Goal: Transaction & Acquisition: Book appointment/travel/reservation

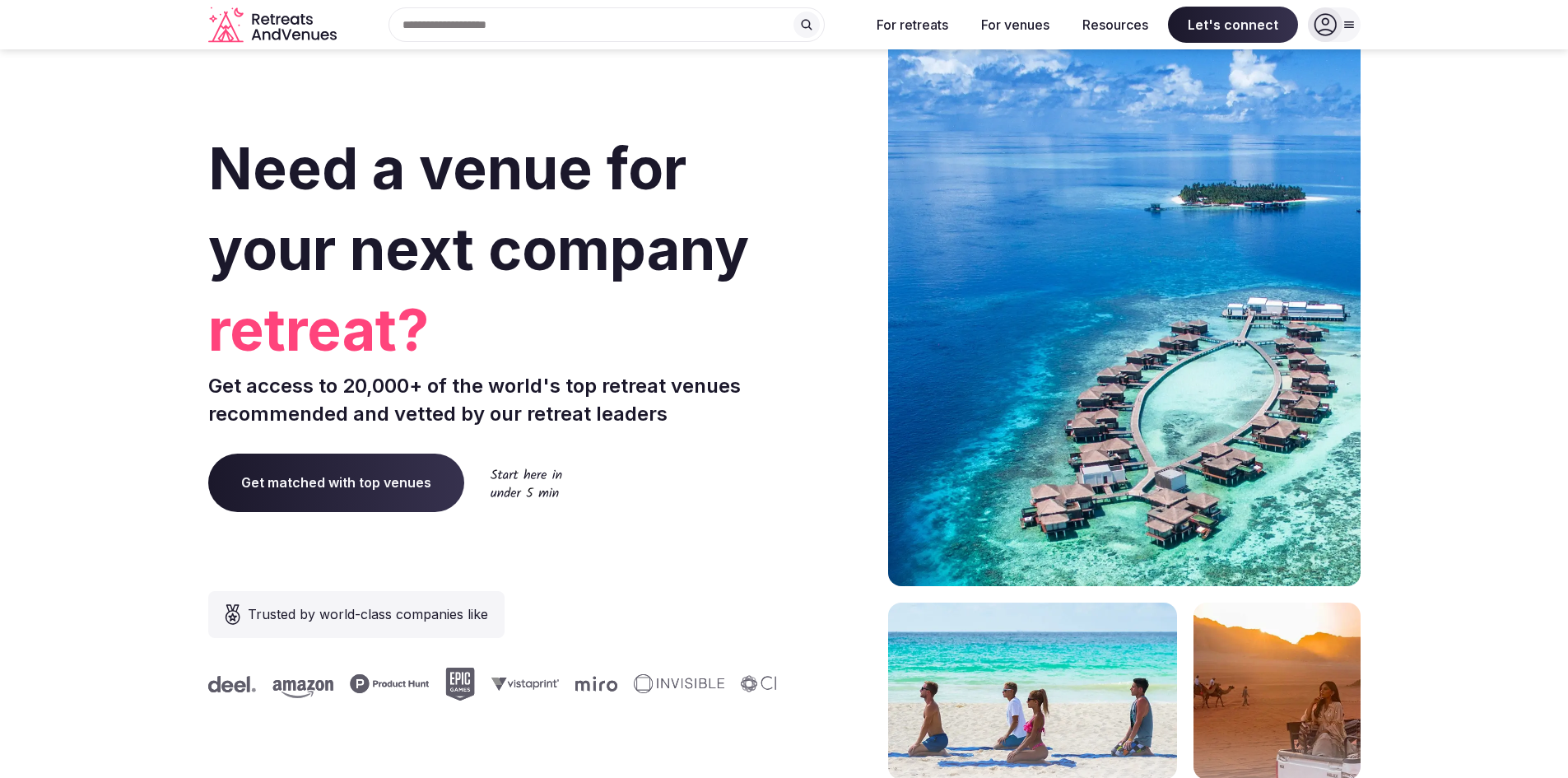
click at [1331, 31] on icon at bounding box center [1325, 25] width 23 height 23
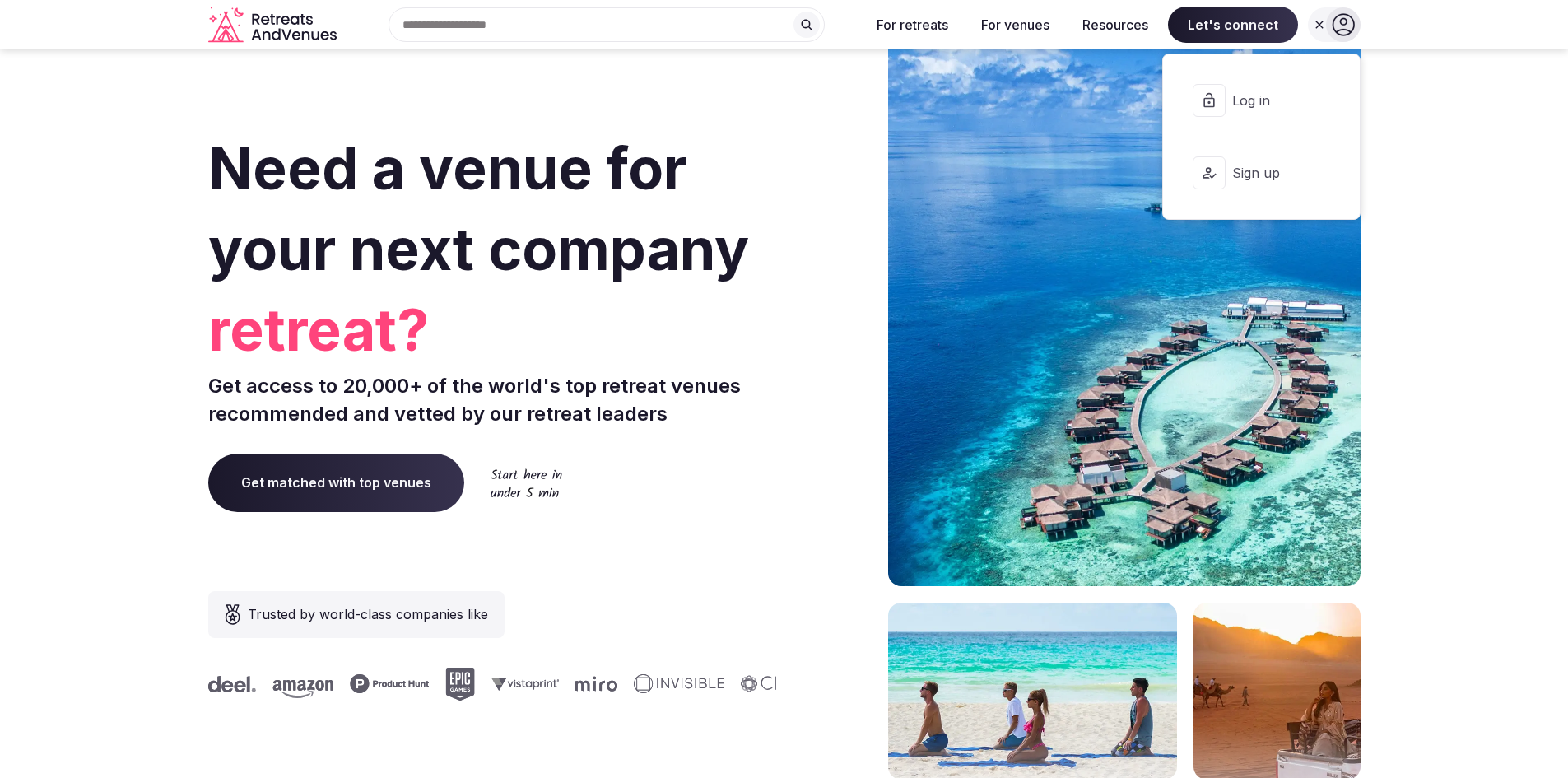
click at [1245, 92] on span "Log in" at bounding box center [1271, 100] width 79 height 18
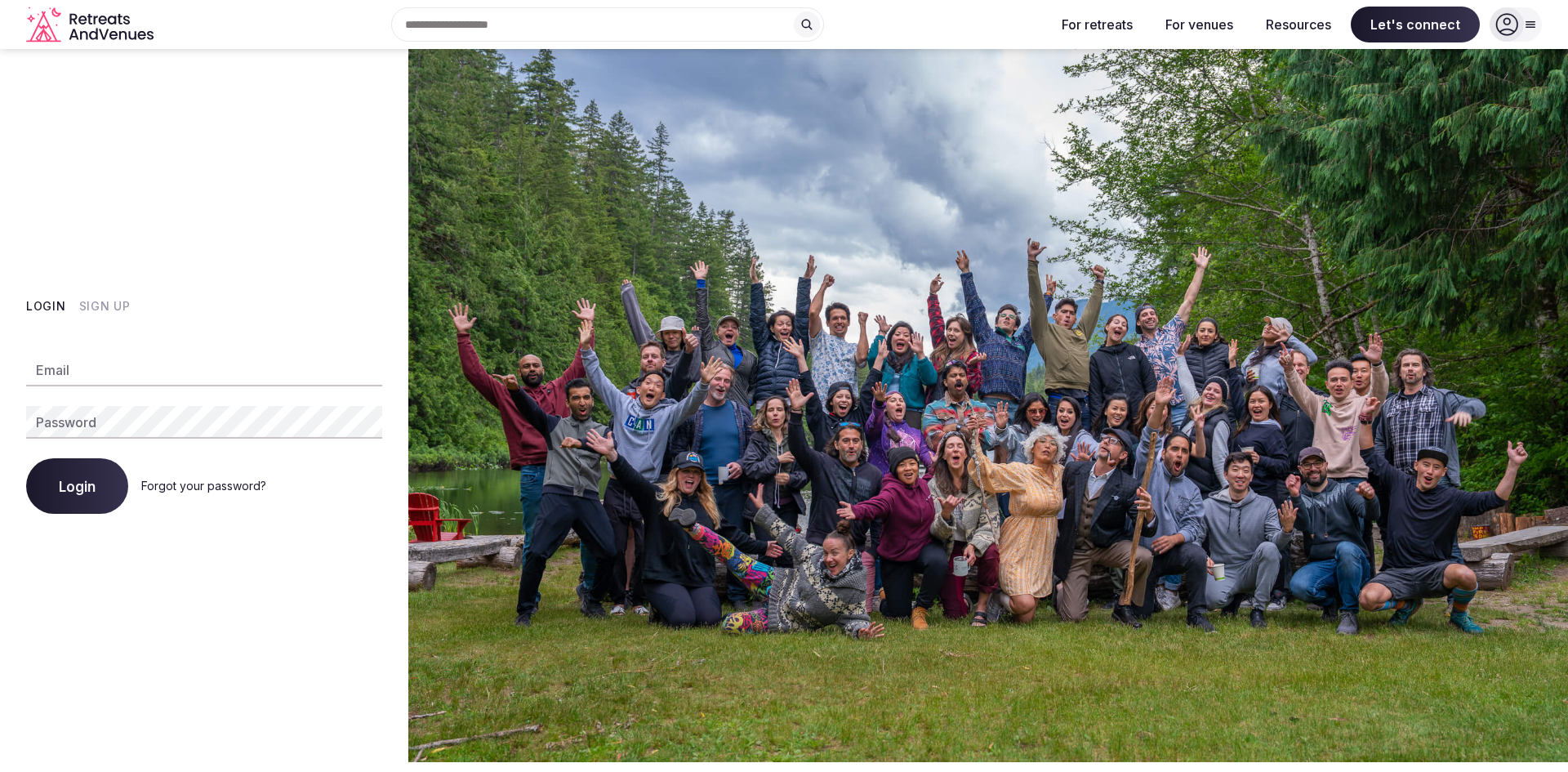
type input "**********"
click at [95, 486] on button "Login" at bounding box center [76, 486] width 102 height 56
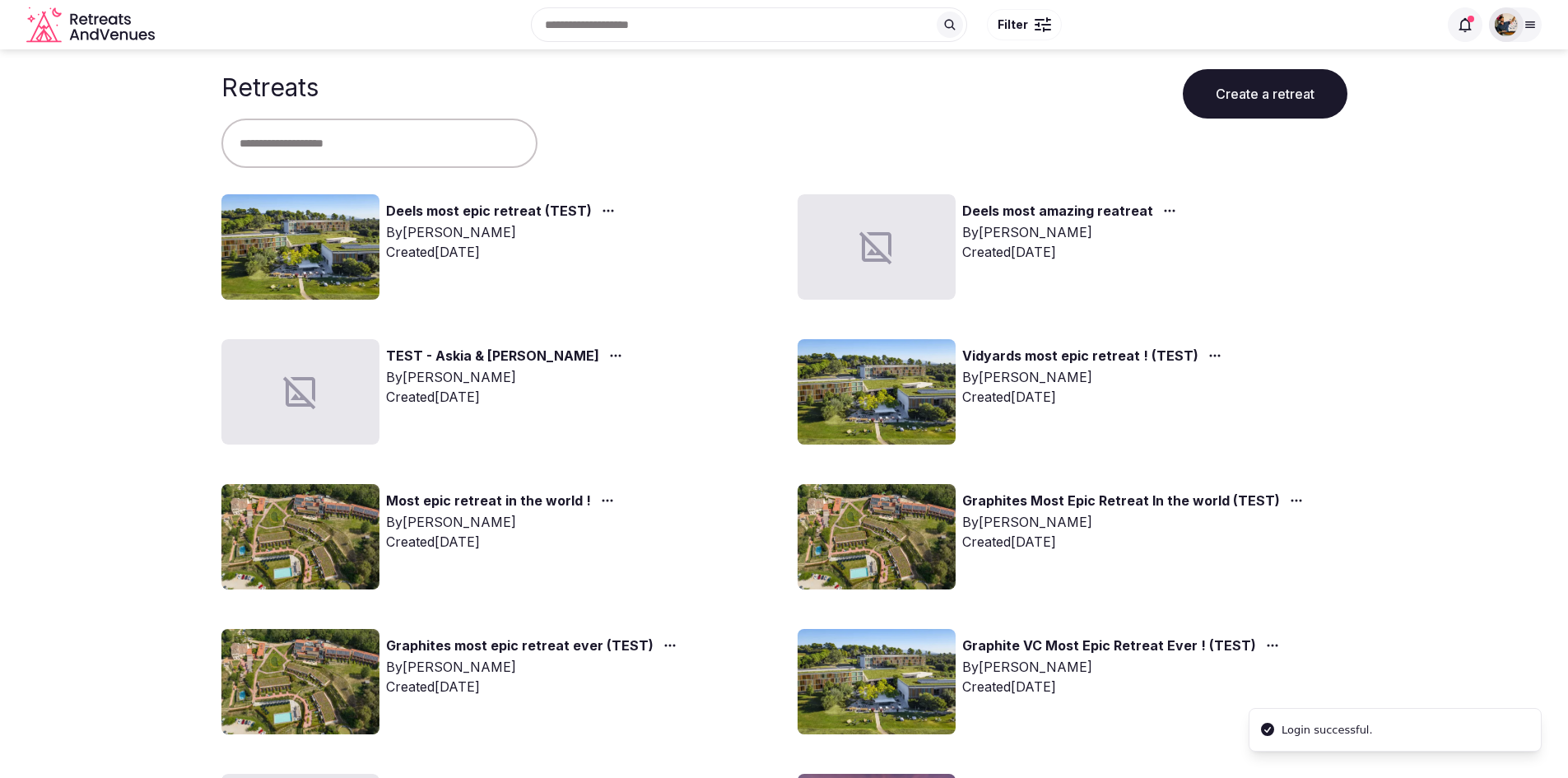
click at [641, 38] on div "Recent searches [GEOGRAPHIC_DATA] [GEOGRAPHIC_DATA], [GEOGRAPHIC_DATA] [GEOGRAP…" at bounding box center [749, 24] width 437 height 34
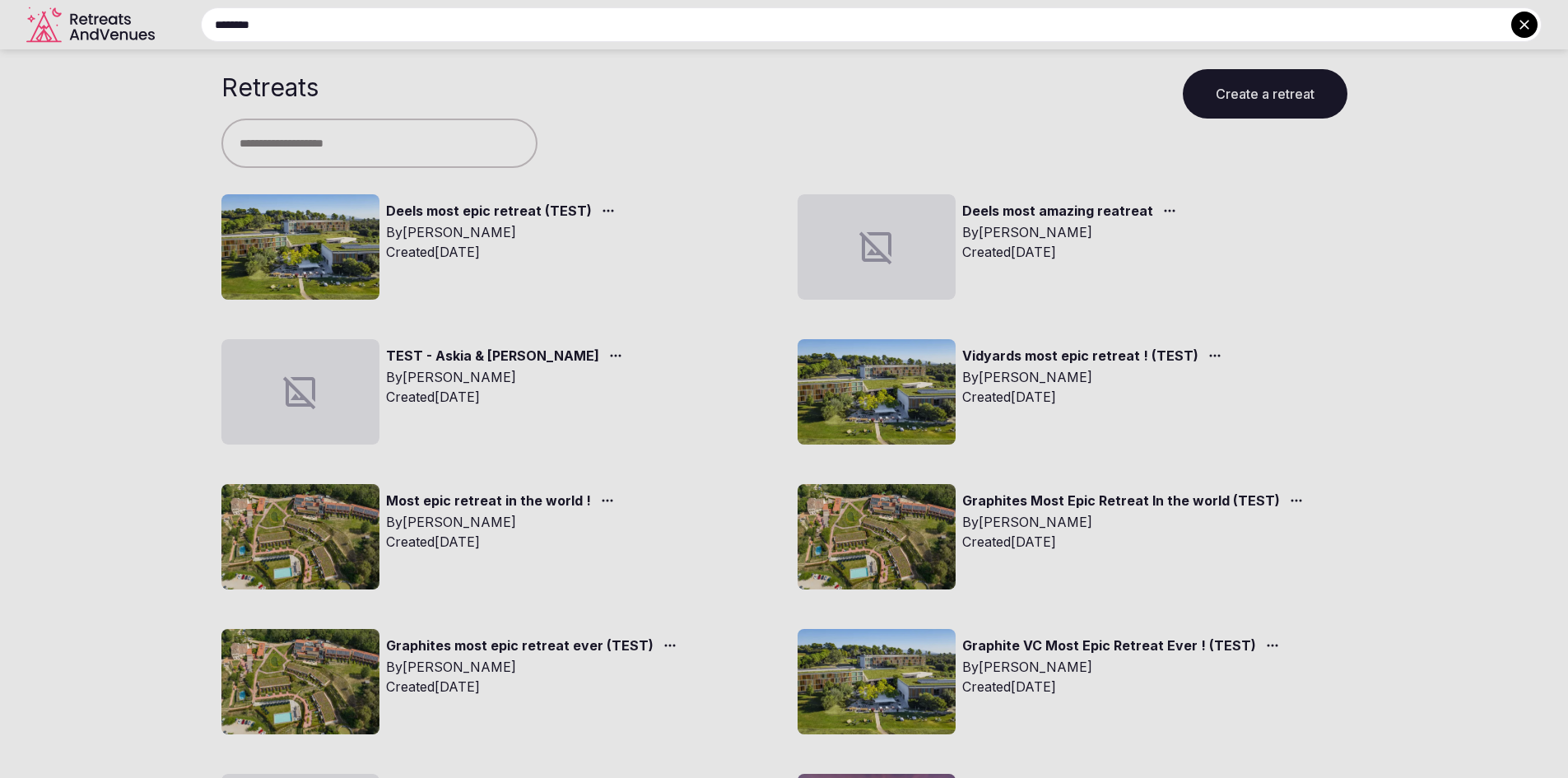
type input "*******"
click at [1514, 25] on button at bounding box center [1524, 24] width 26 height 26
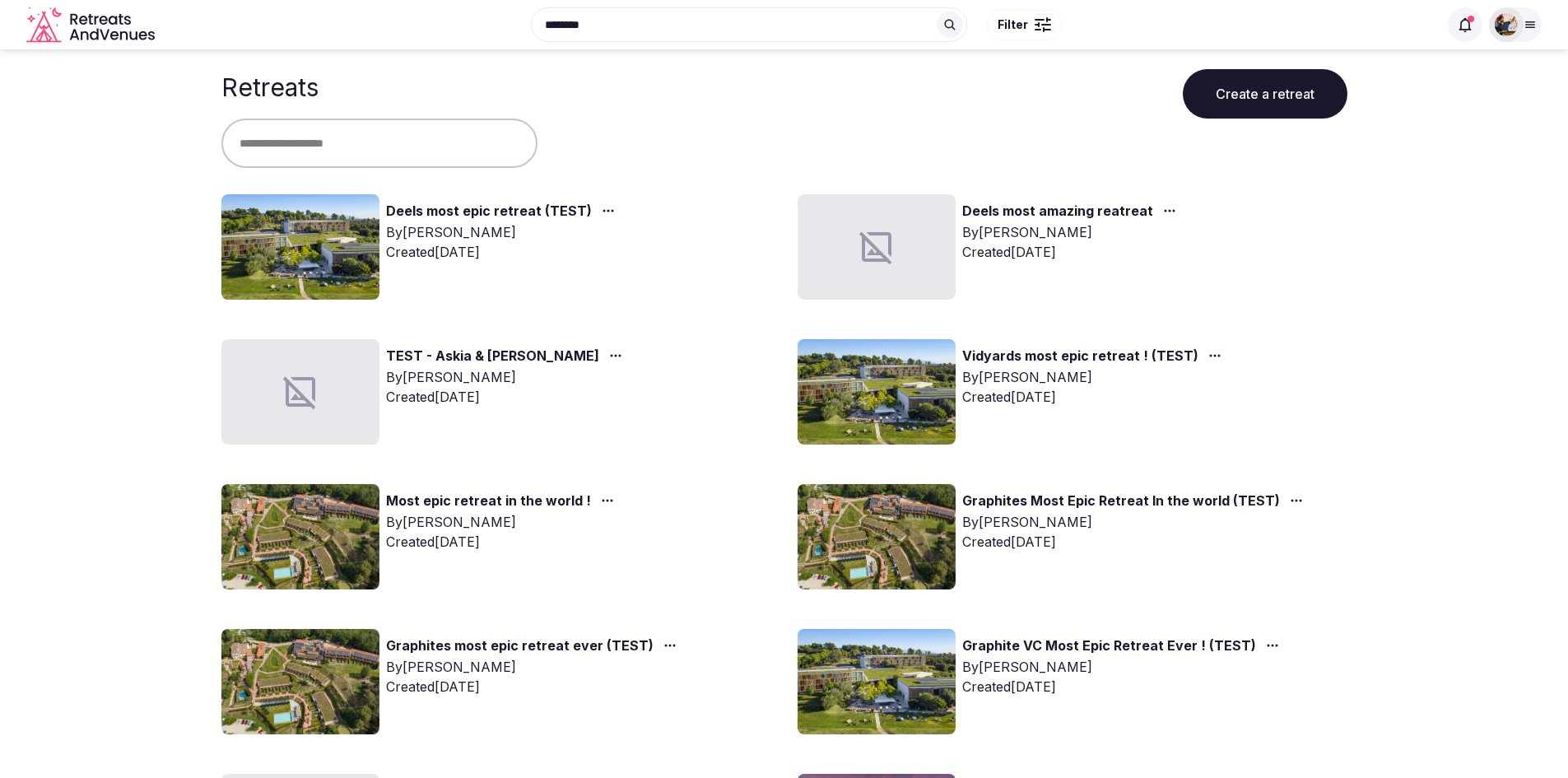
click at [1013, 25] on span "Filter" at bounding box center [1013, 25] width 30 height 17
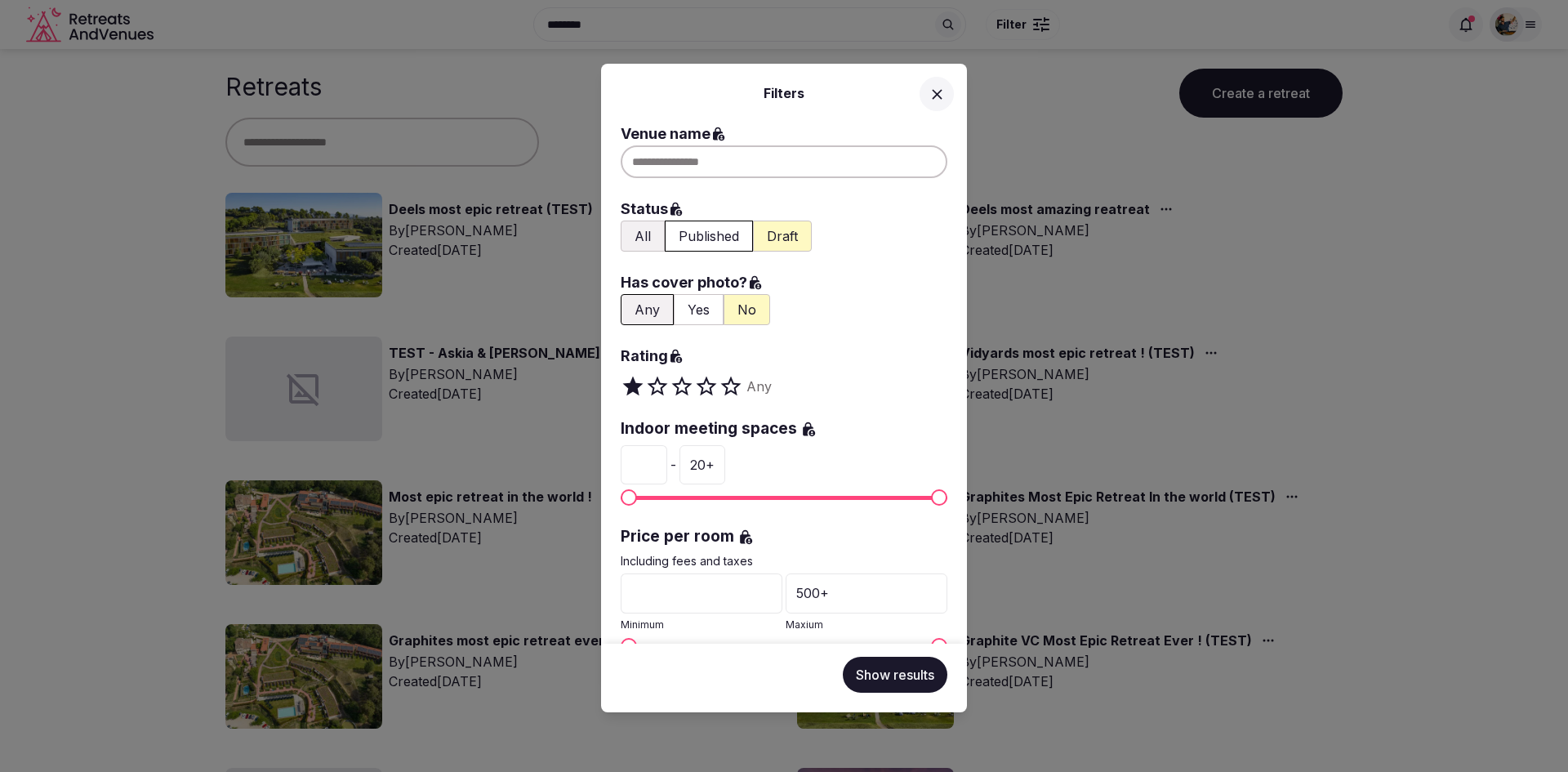
click at [665, 157] on div at bounding box center [784, 161] width 327 height 32
click at [702, 168] on input "*******" at bounding box center [784, 161] width 327 height 32
type input "**********"
click at [937, 102] on icon at bounding box center [937, 94] width 17 height 17
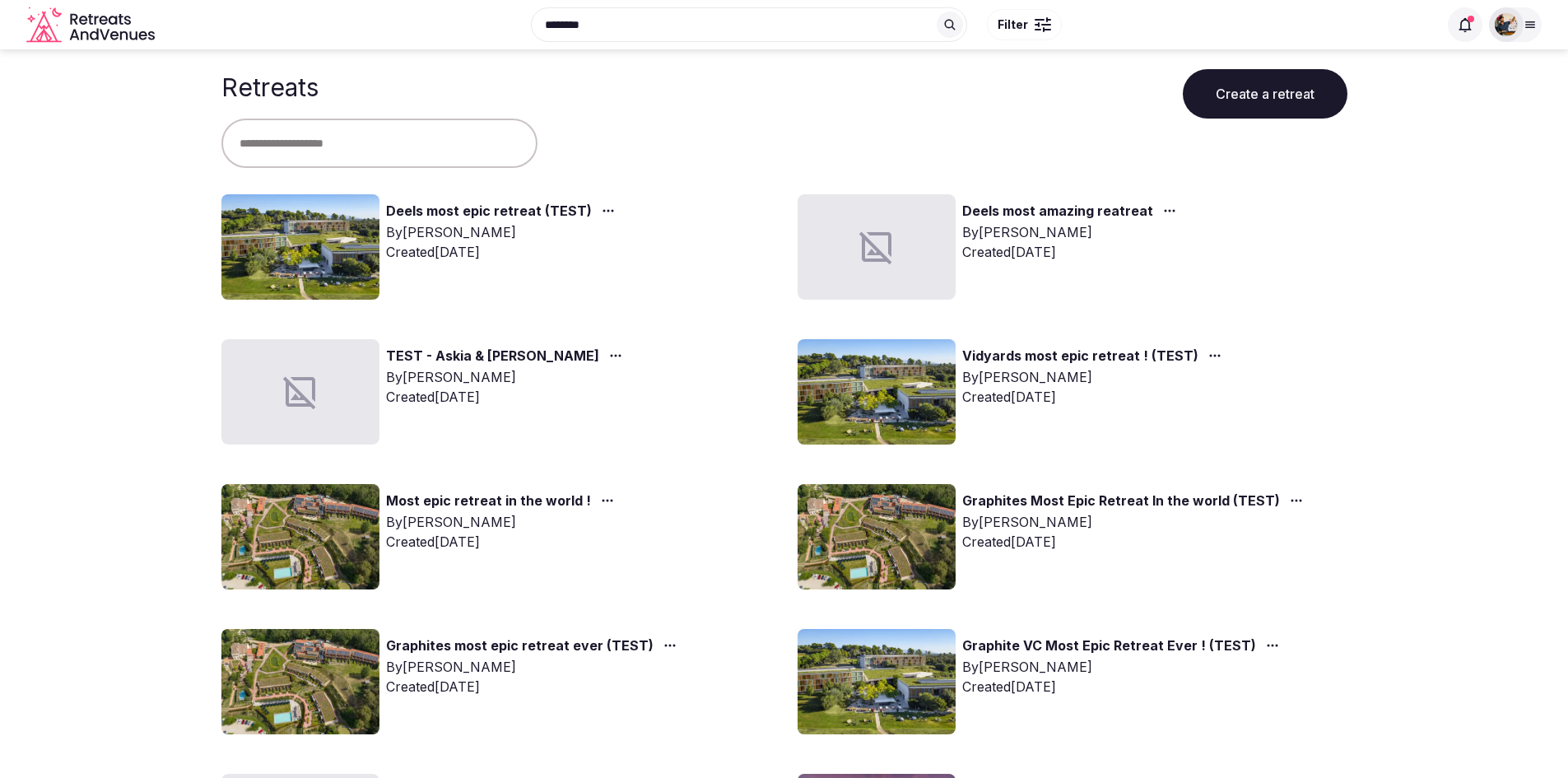
click at [1033, 30] on button "Filter" at bounding box center [1024, 24] width 75 height 31
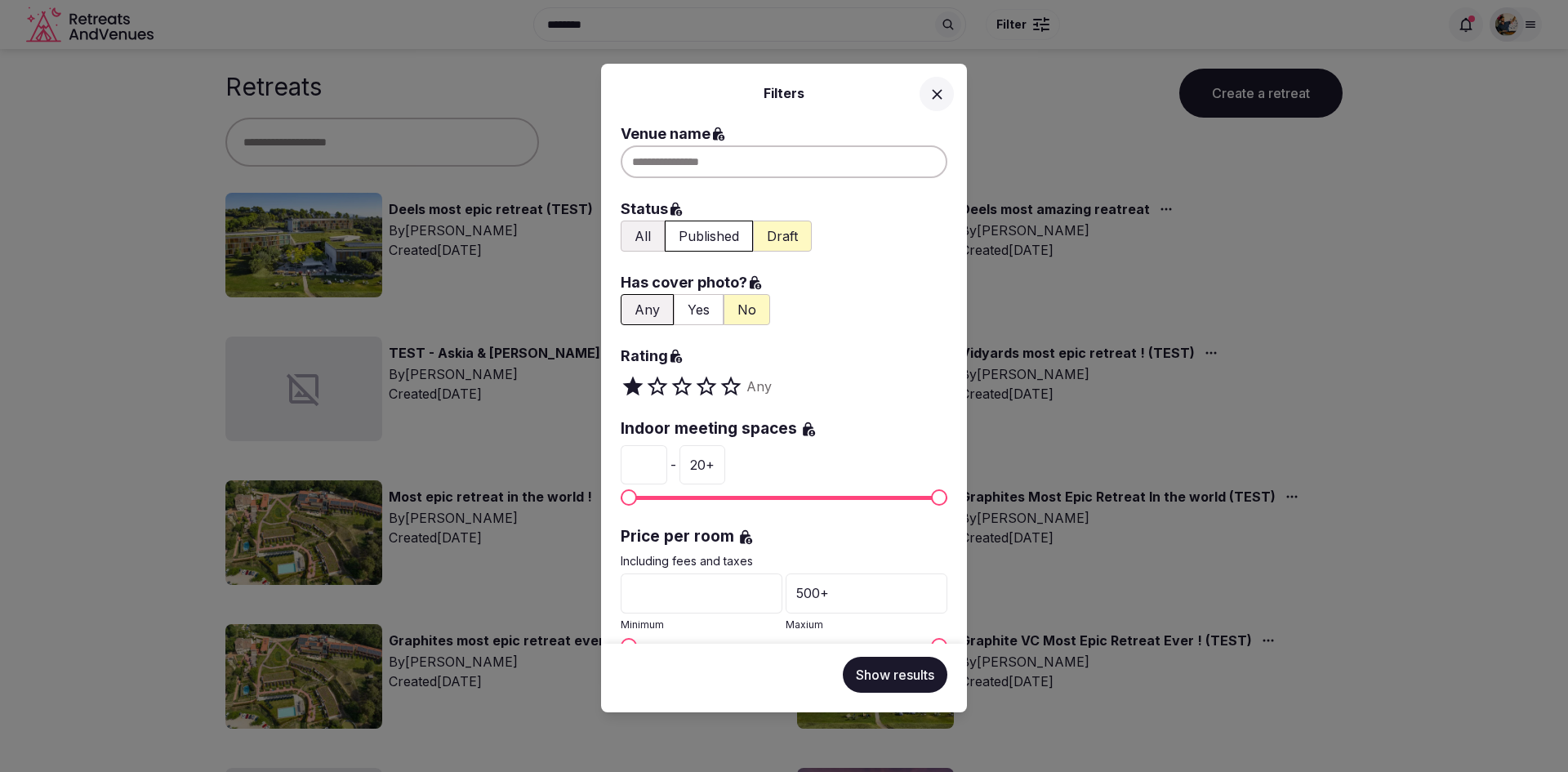
click at [717, 42] on div "Filters Venue name Status All Published Draft Has cover photo? Any Yes No Ratin…" at bounding box center [784, 386] width 1568 height 772
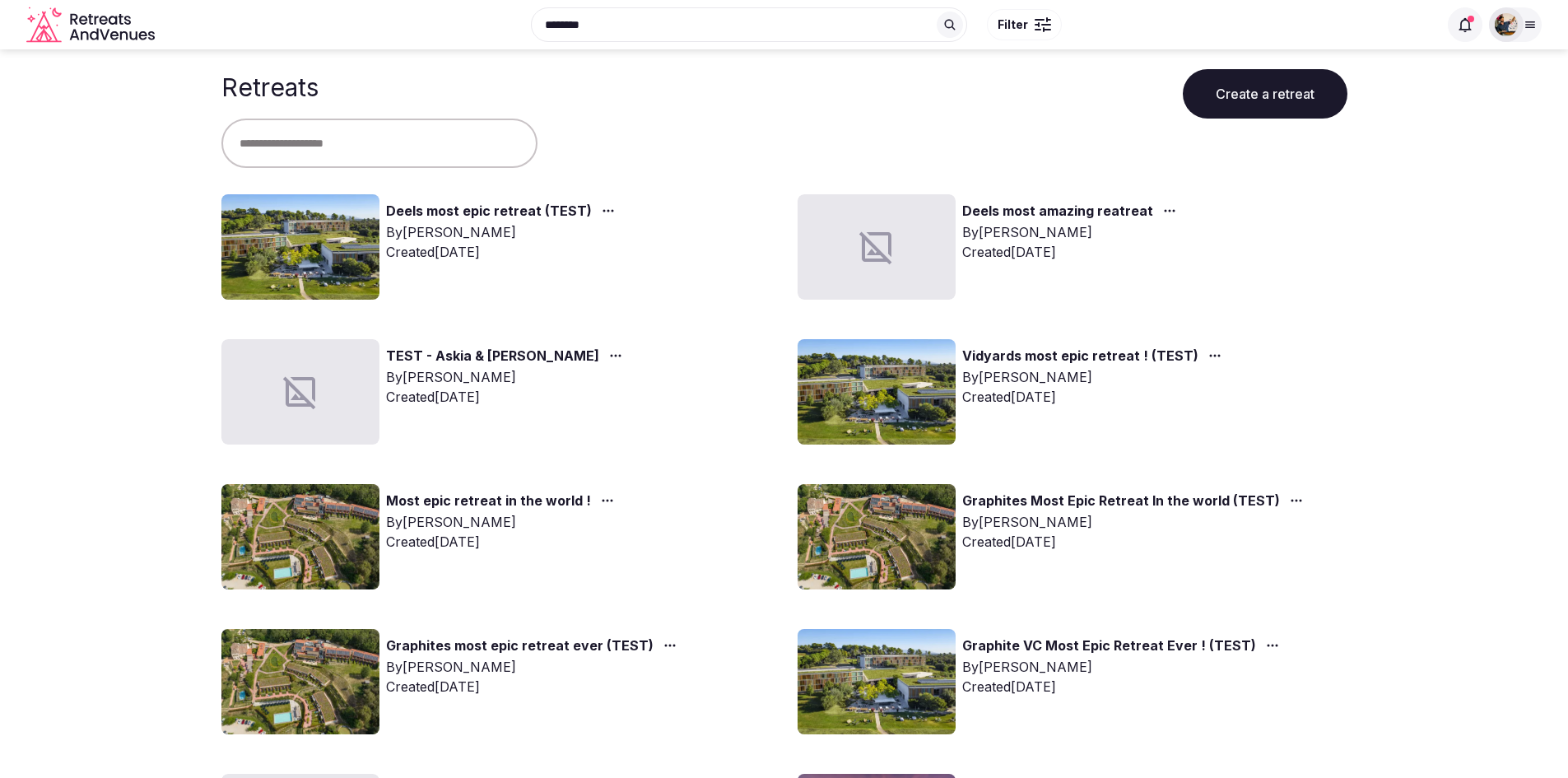
click at [776, 26] on input "*******" at bounding box center [749, 24] width 437 height 34
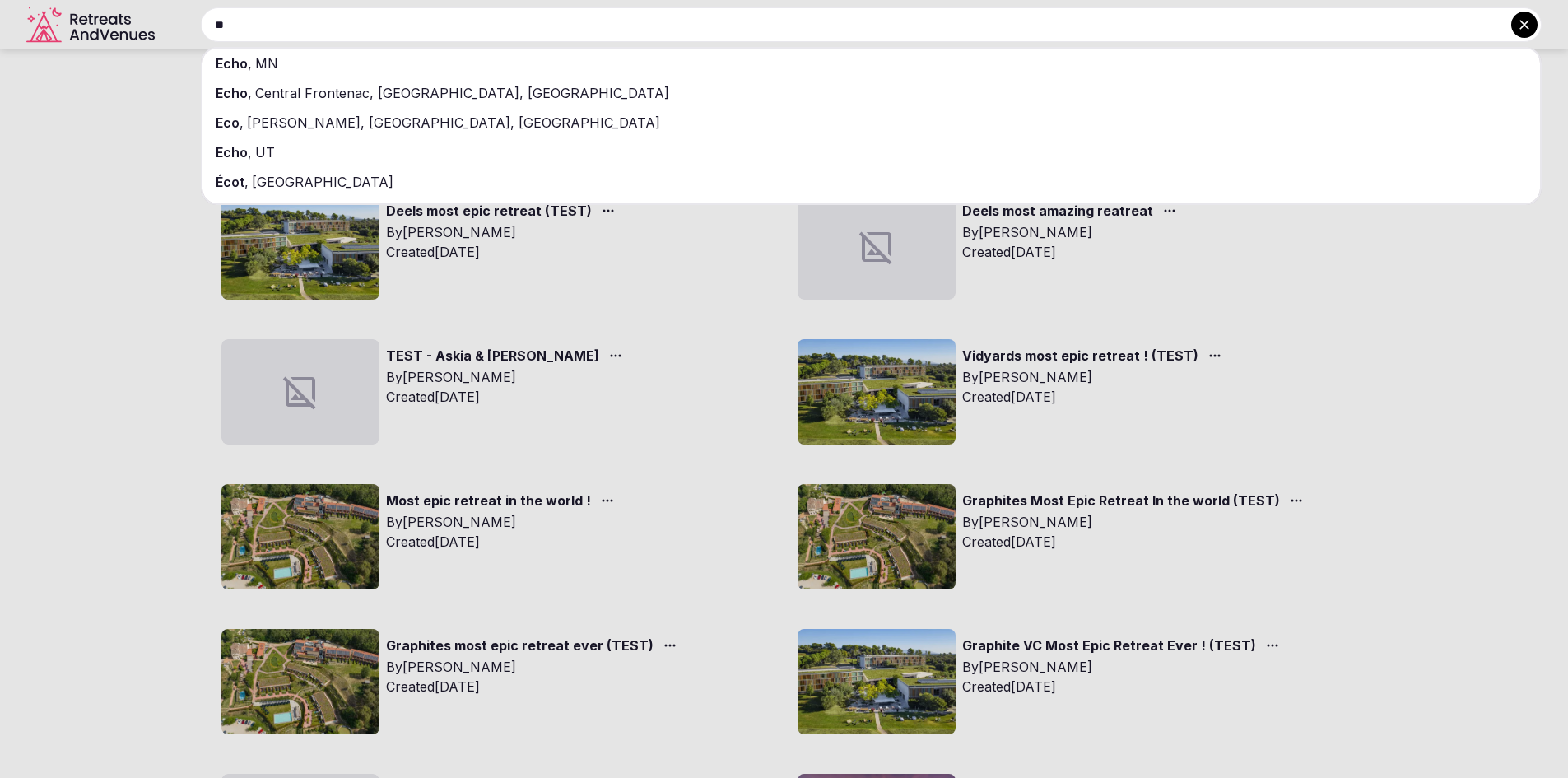
type input "*"
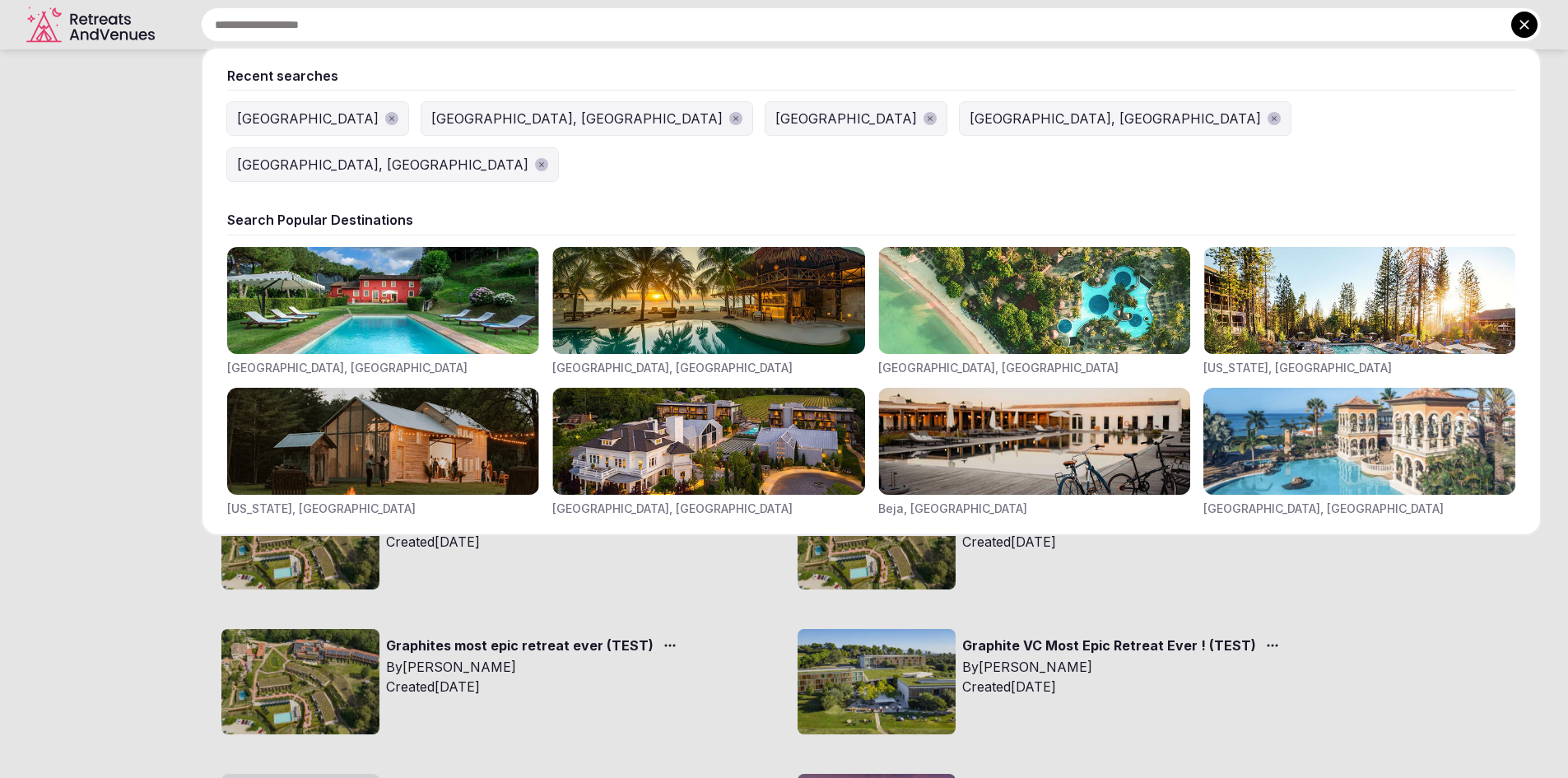
click at [265, 125] on div "[GEOGRAPHIC_DATA]" at bounding box center [307, 119] width 141 height 20
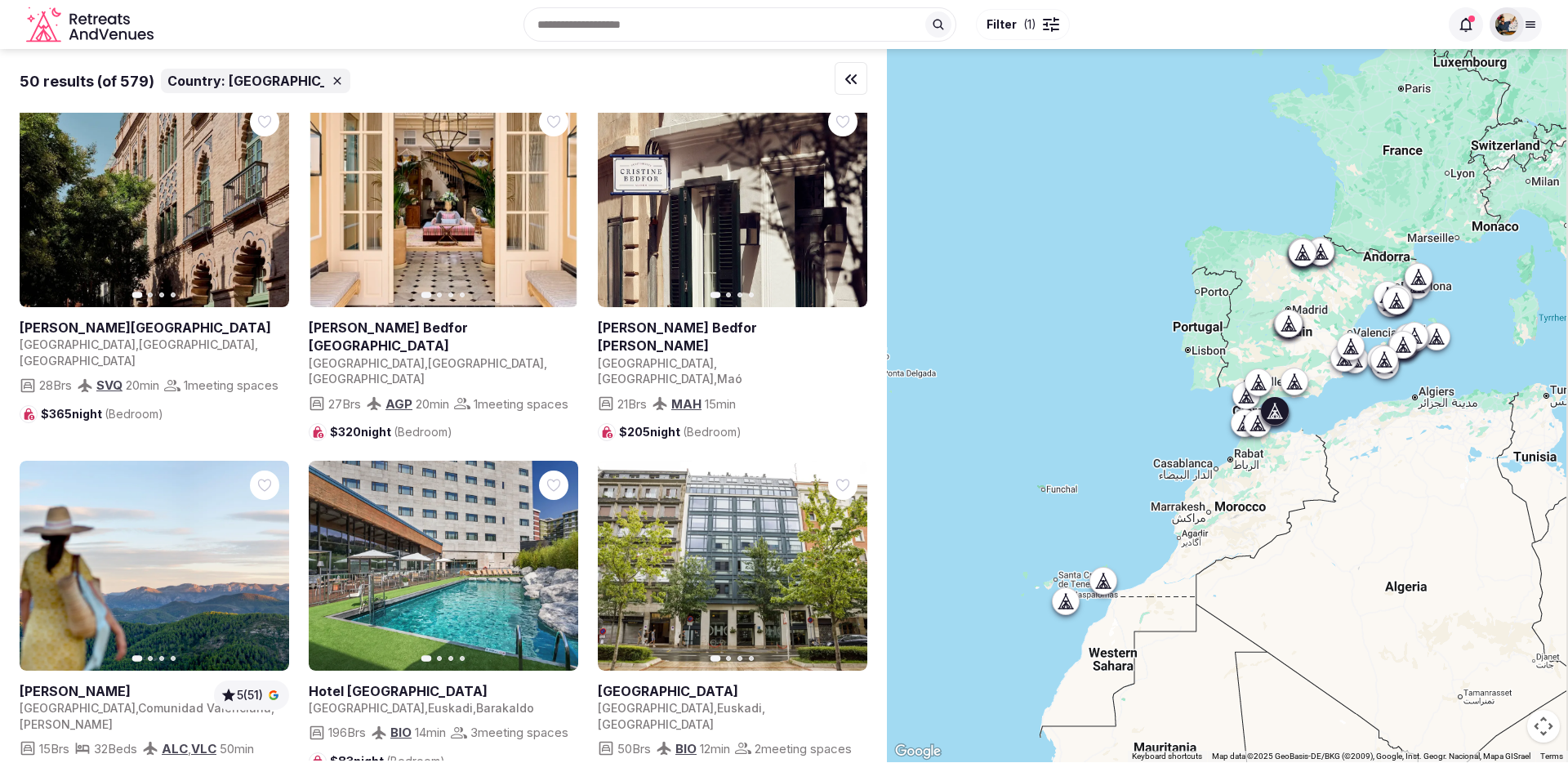
scroll to position [26, 0]
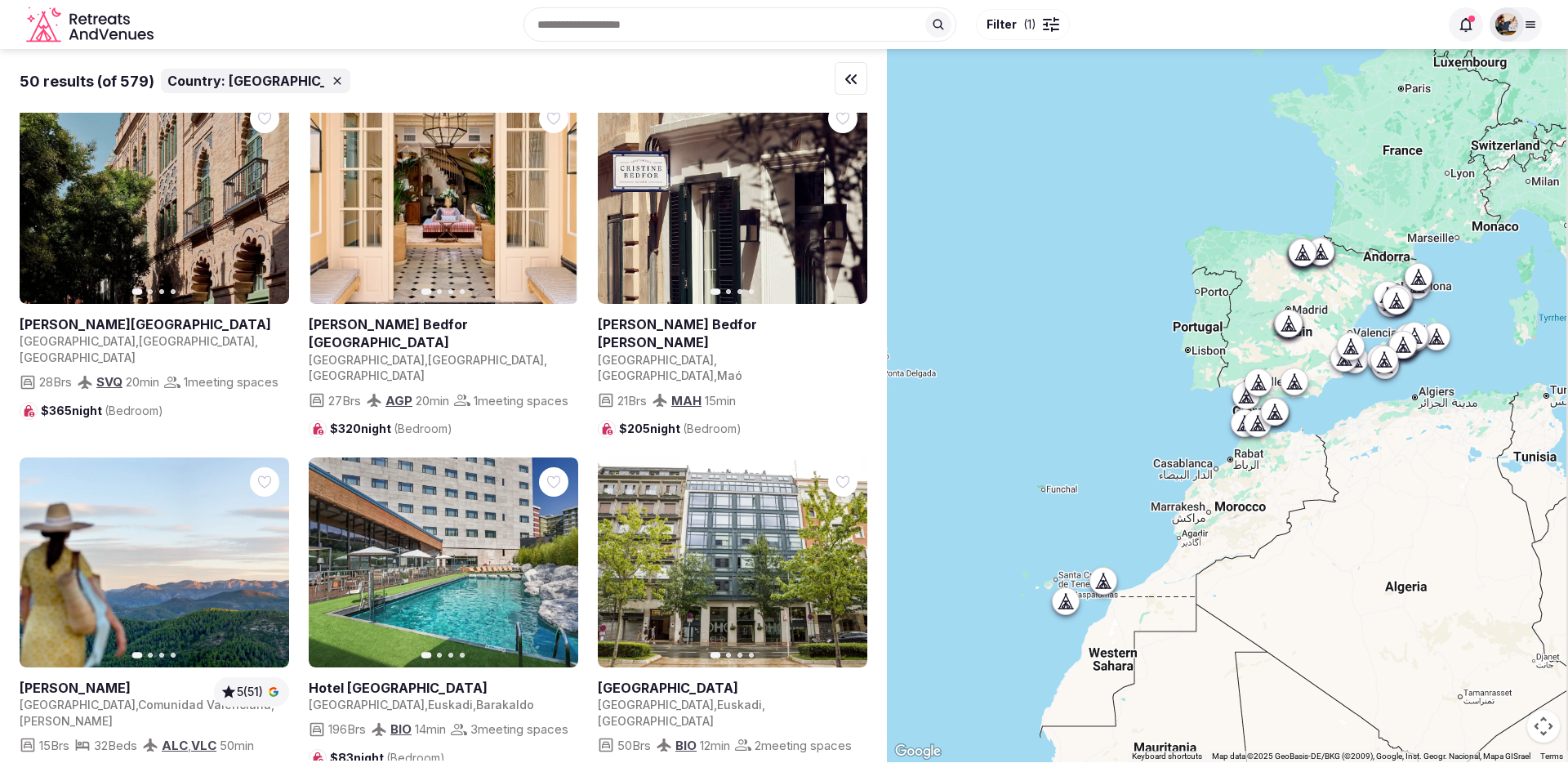
click at [612, 22] on div "Recent searches [GEOGRAPHIC_DATA] [GEOGRAPHIC_DATA], [GEOGRAPHIC_DATA] [GEOGRAP…" at bounding box center [799, 24] width 1278 height 71
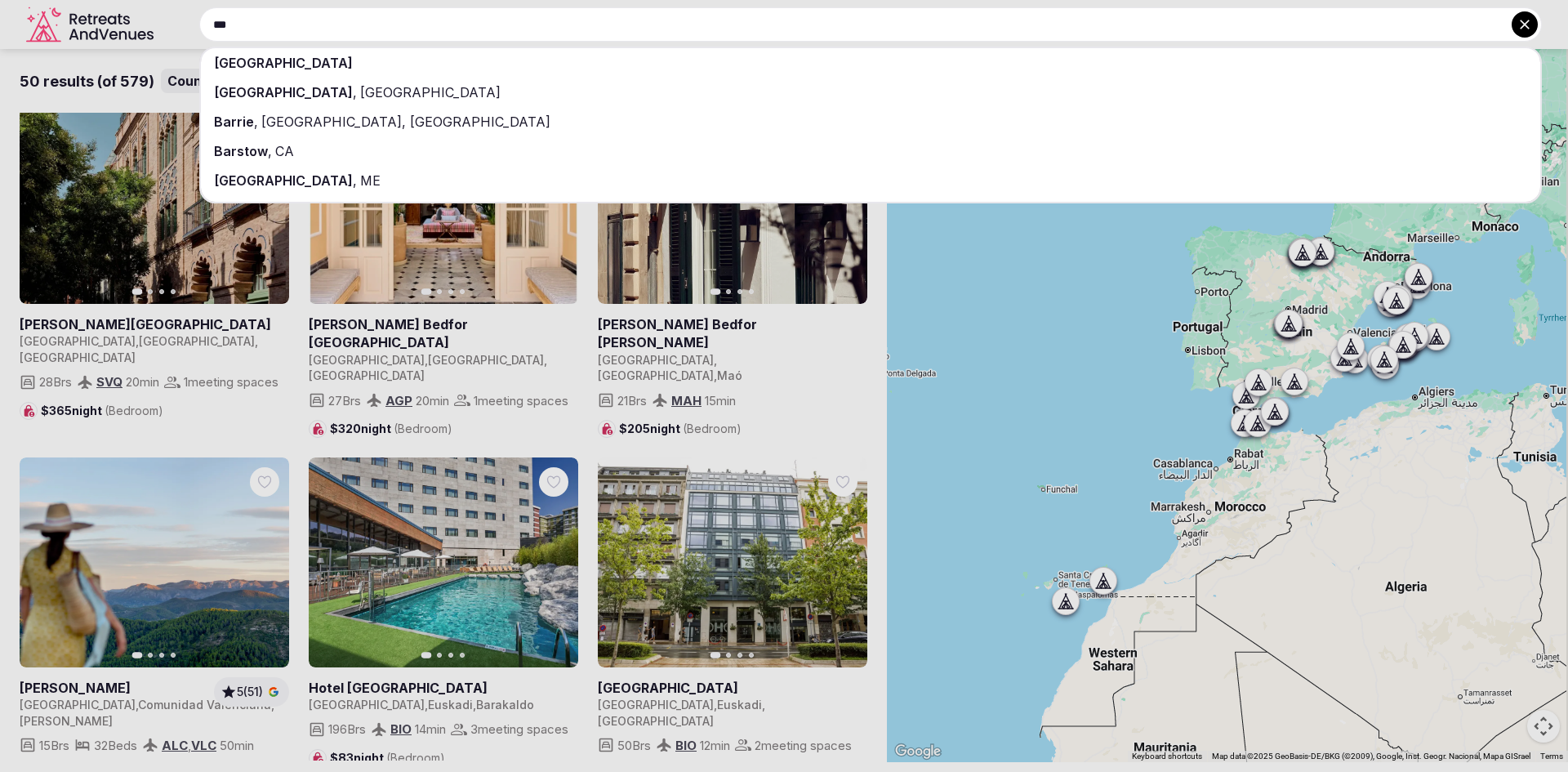
type input "***"
click at [514, 87] on div "[GEOGRAPHIC_DATA] , [GEOGRAPHIC_DATA]" at bounding box center [870, 91] width 1339 height 29
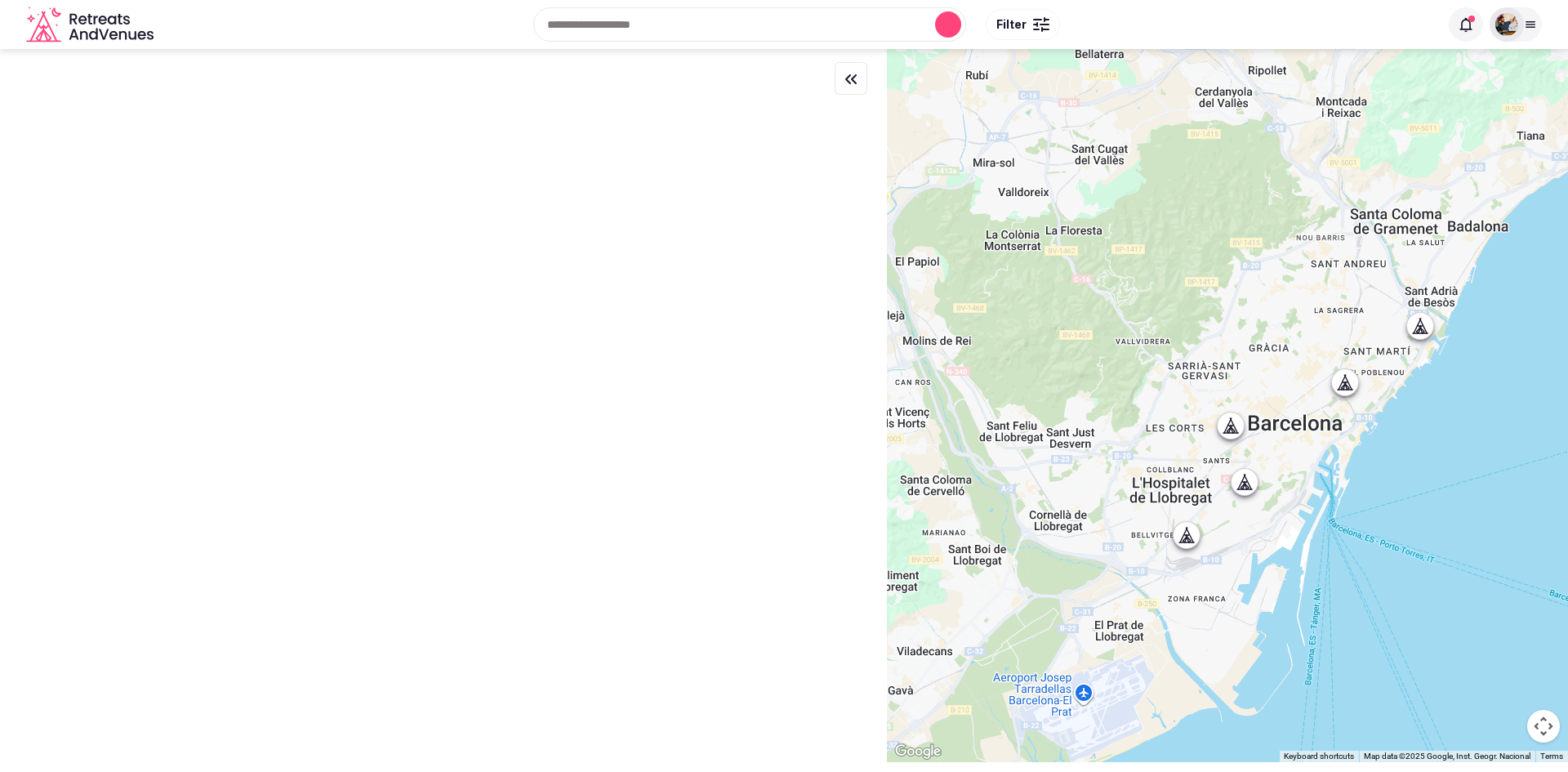
scroll to position [0, 0]
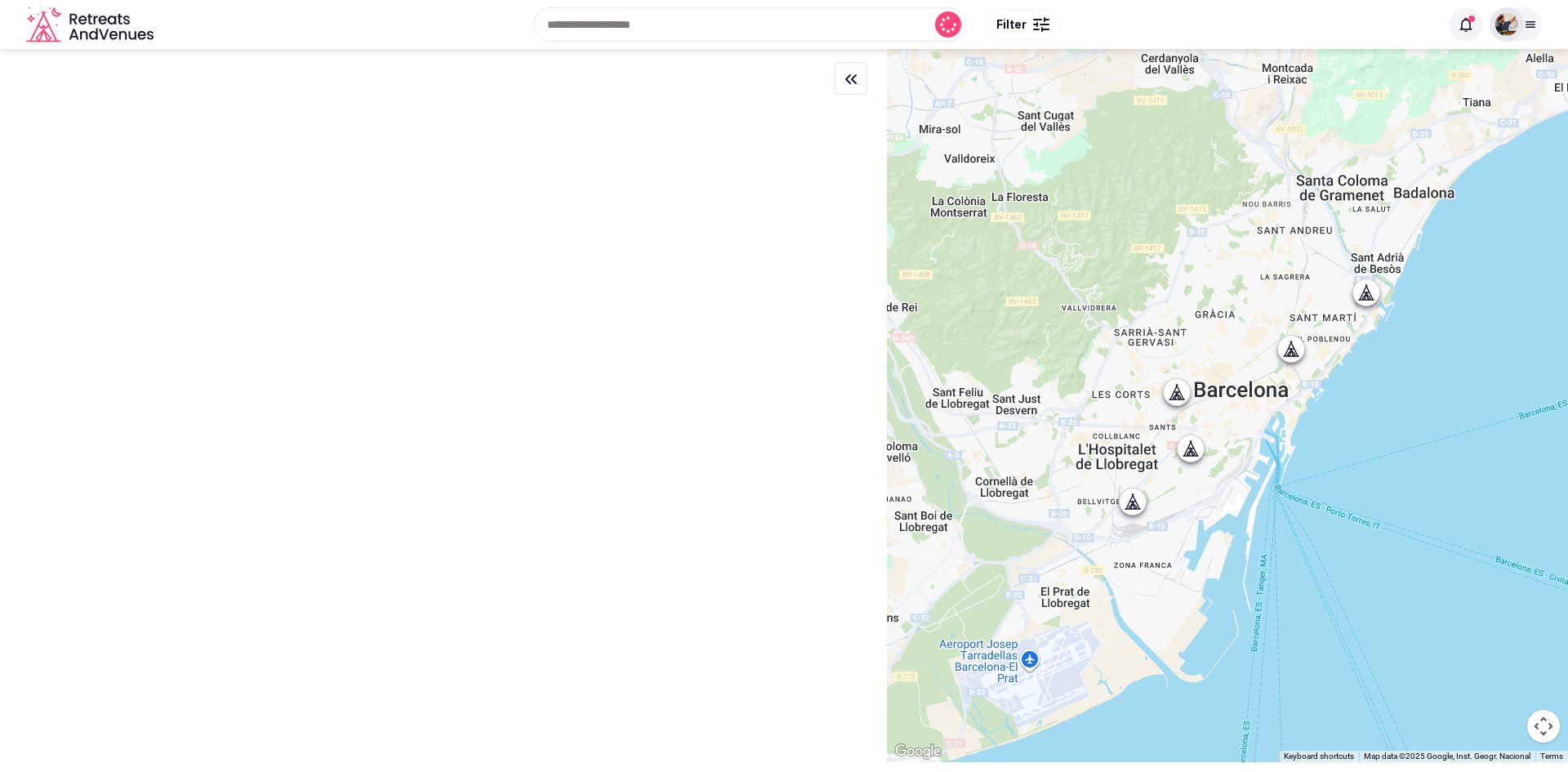
drag, startPoint x: 1153, startPoint y: 399, endPoint x: 1098, endPoint y: 366, distance: 64.1
click at [1098, 366] on div at bounding box center [1227, 405] width 681 height 713
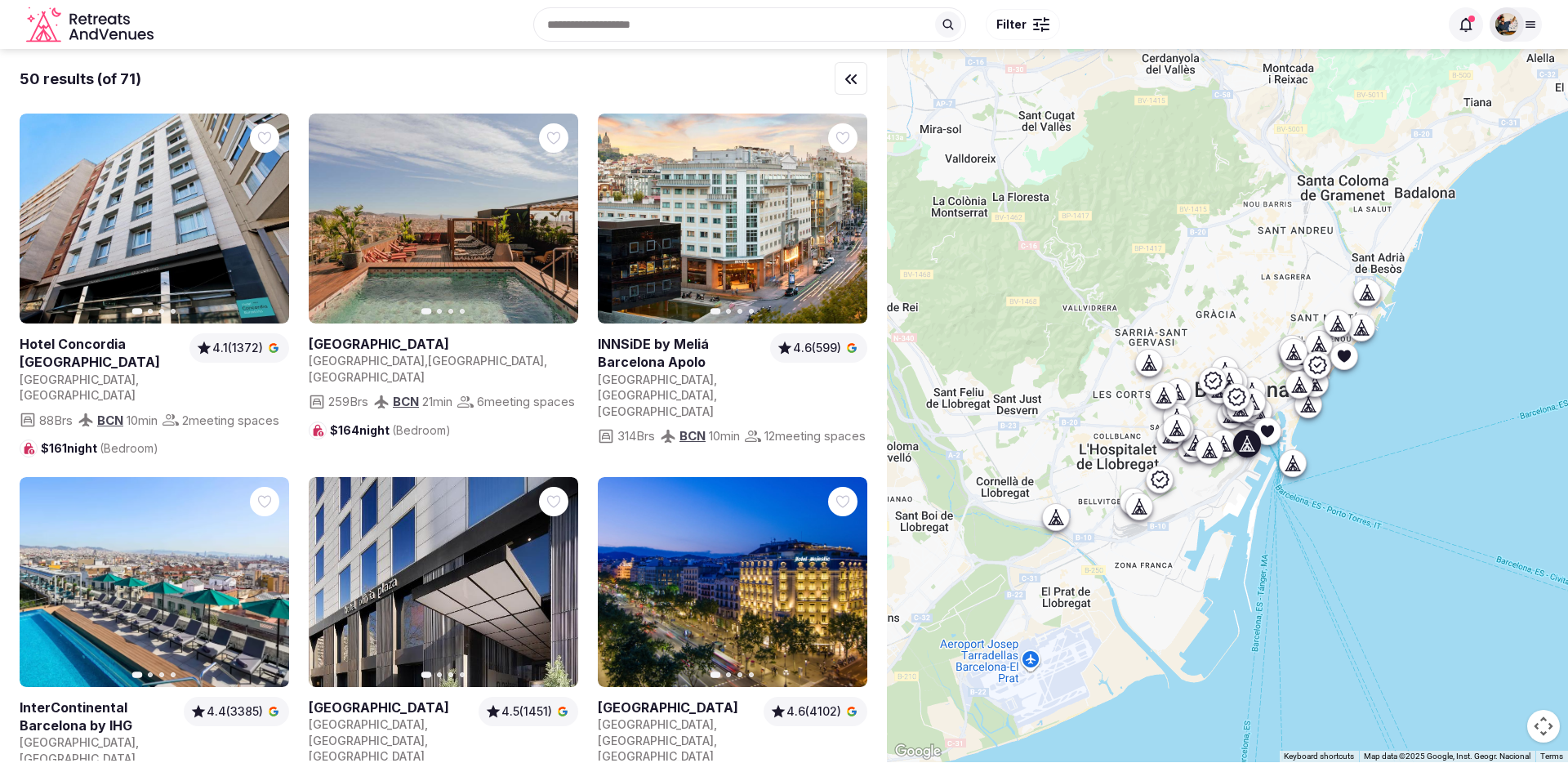
scroll to position [2997, 0]
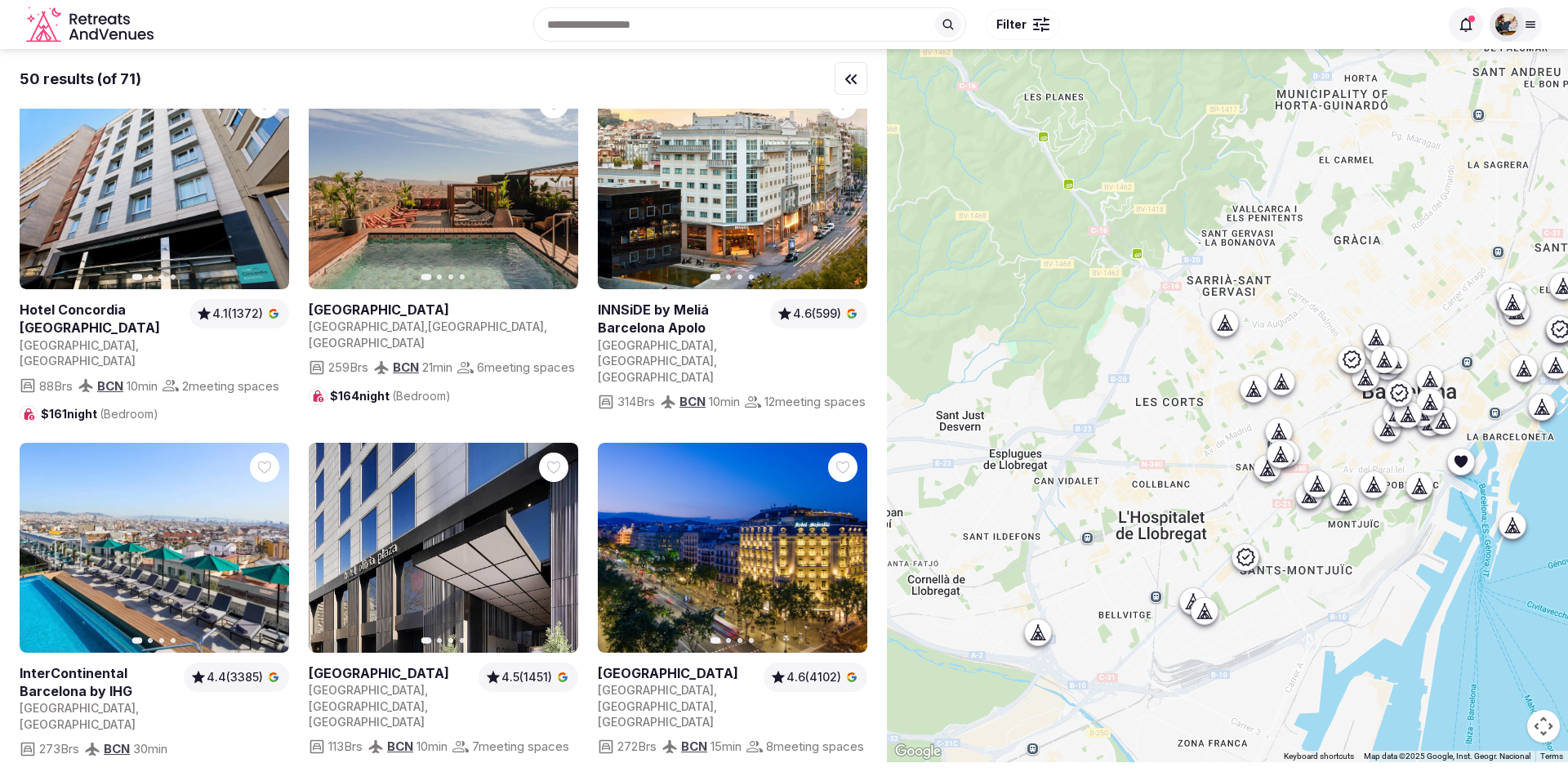
drag, startPoint x: 1080, startPoint y: 388, endPoint x: 906, endPoint y: 369, distance: 175.0
click at [906, 369] on div at bounding box center [1227, 405] width 681 height 713
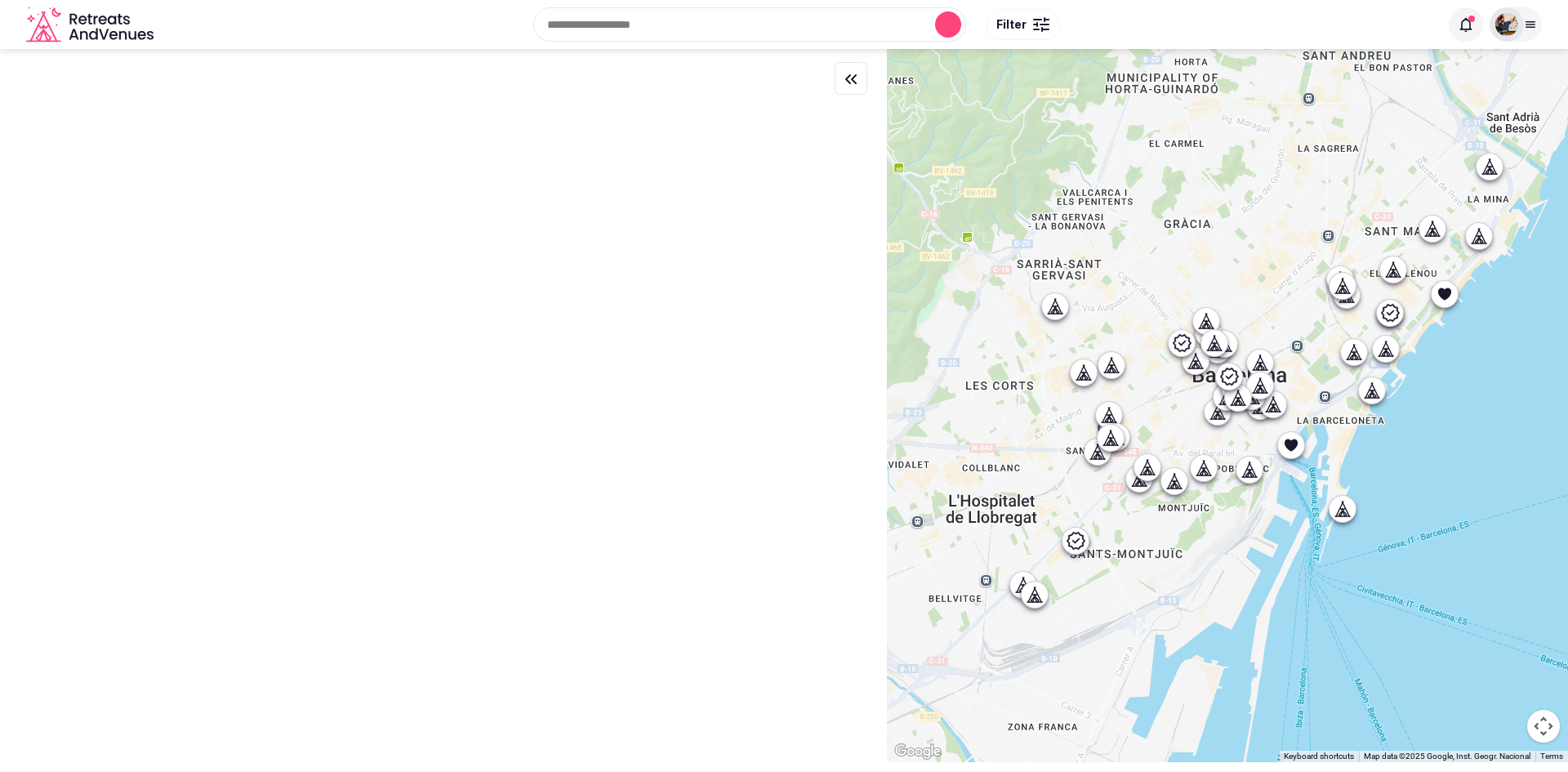
scroll to position [0, 0]
click at [1062, 304] on div at bounding box center [1227, 405] width 681 height 713
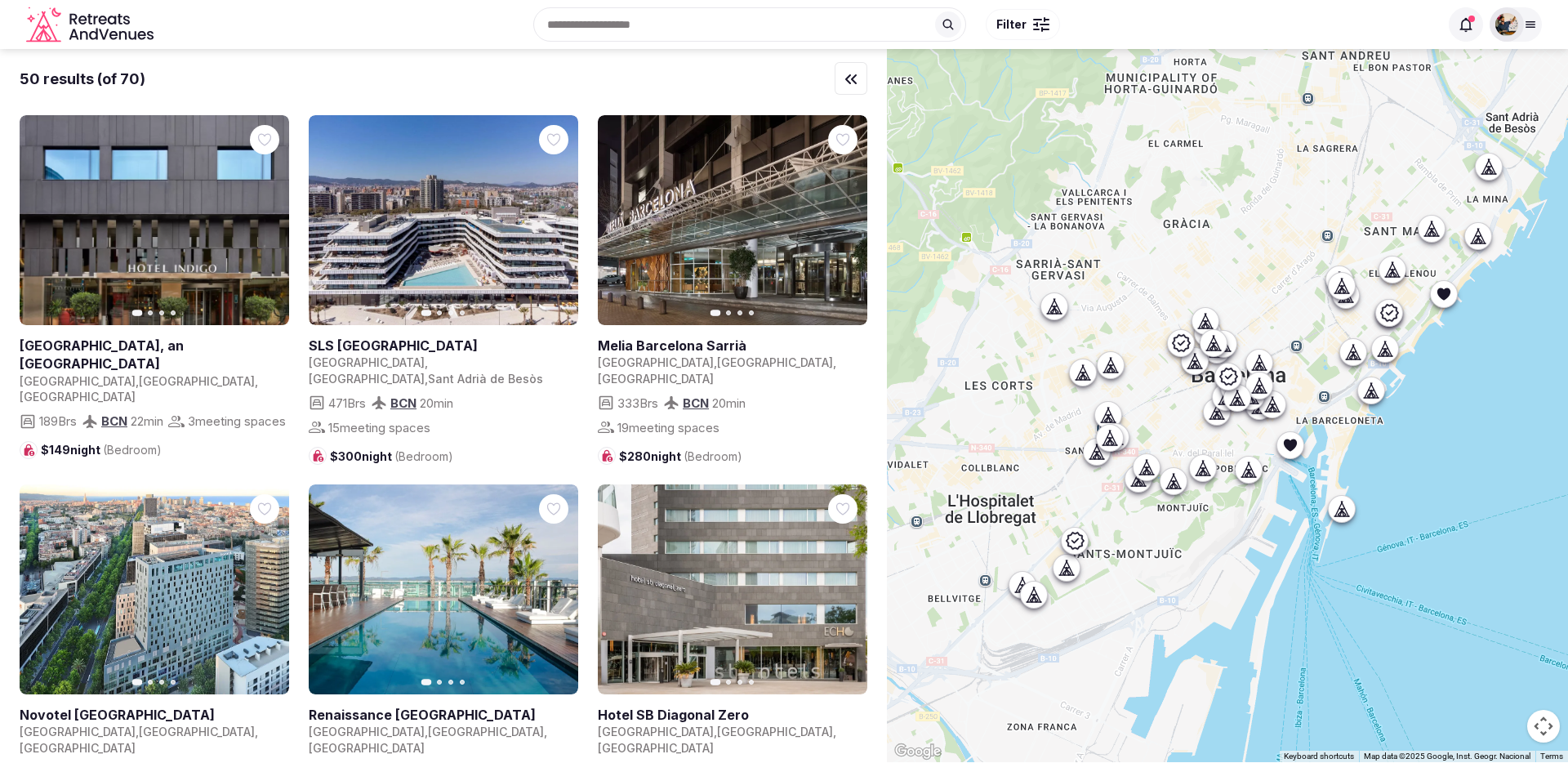
click at [1059, 304] on icon at bounding box center [1054, 306] width 17 height 17
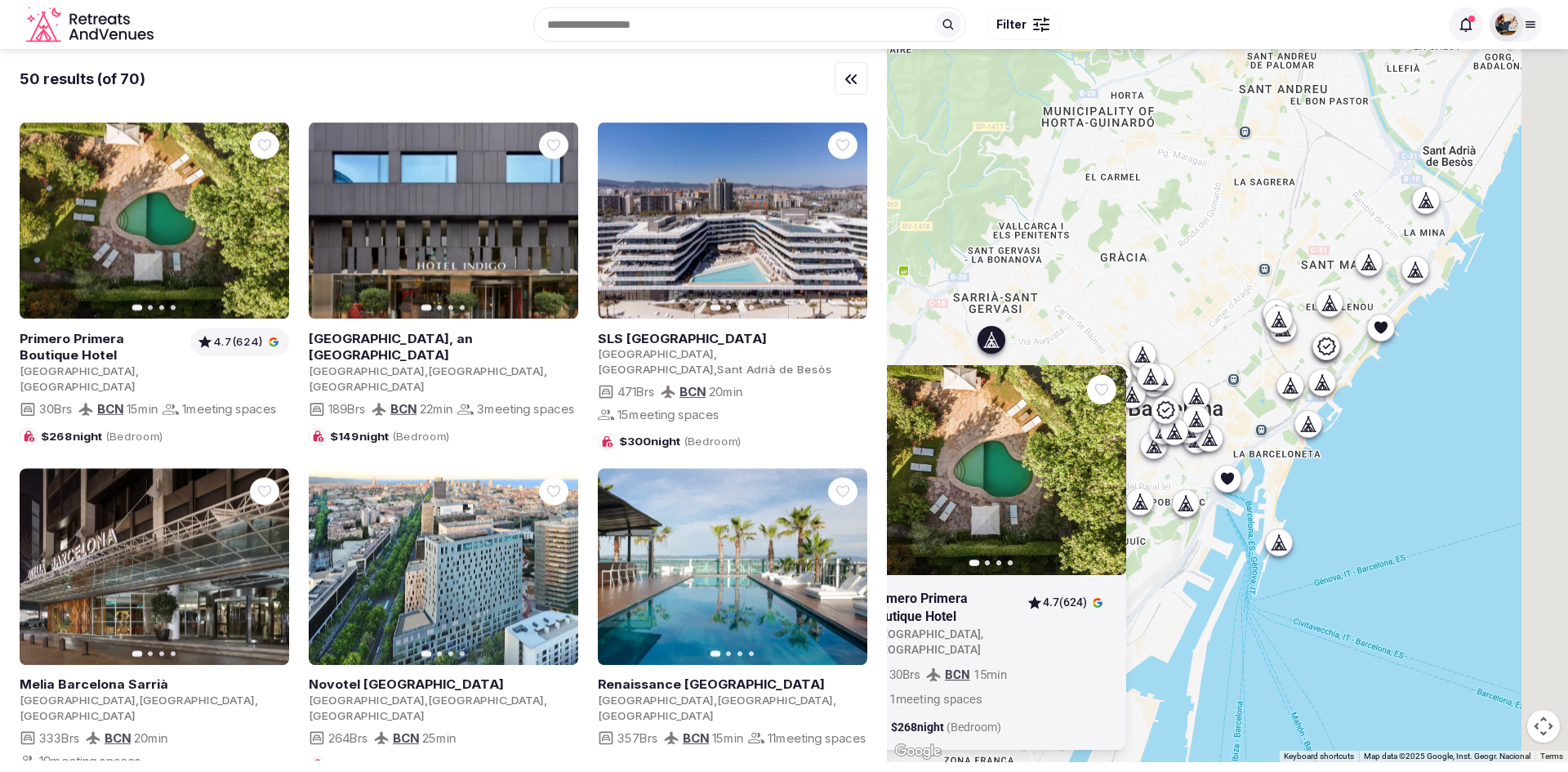
drag, startPoint x: 1144, startPoint y: 246, endPoint x: 1049, endPoint y: 288, distance: 103.9
click at [1049, 288] on div "Previous slide Next slide Primero [GEOGRAPHIC_DATA] , [GEOGRAPHIC_DATA] 4.7 (62…" at bounding box center [1227, 405] width 681 height 713
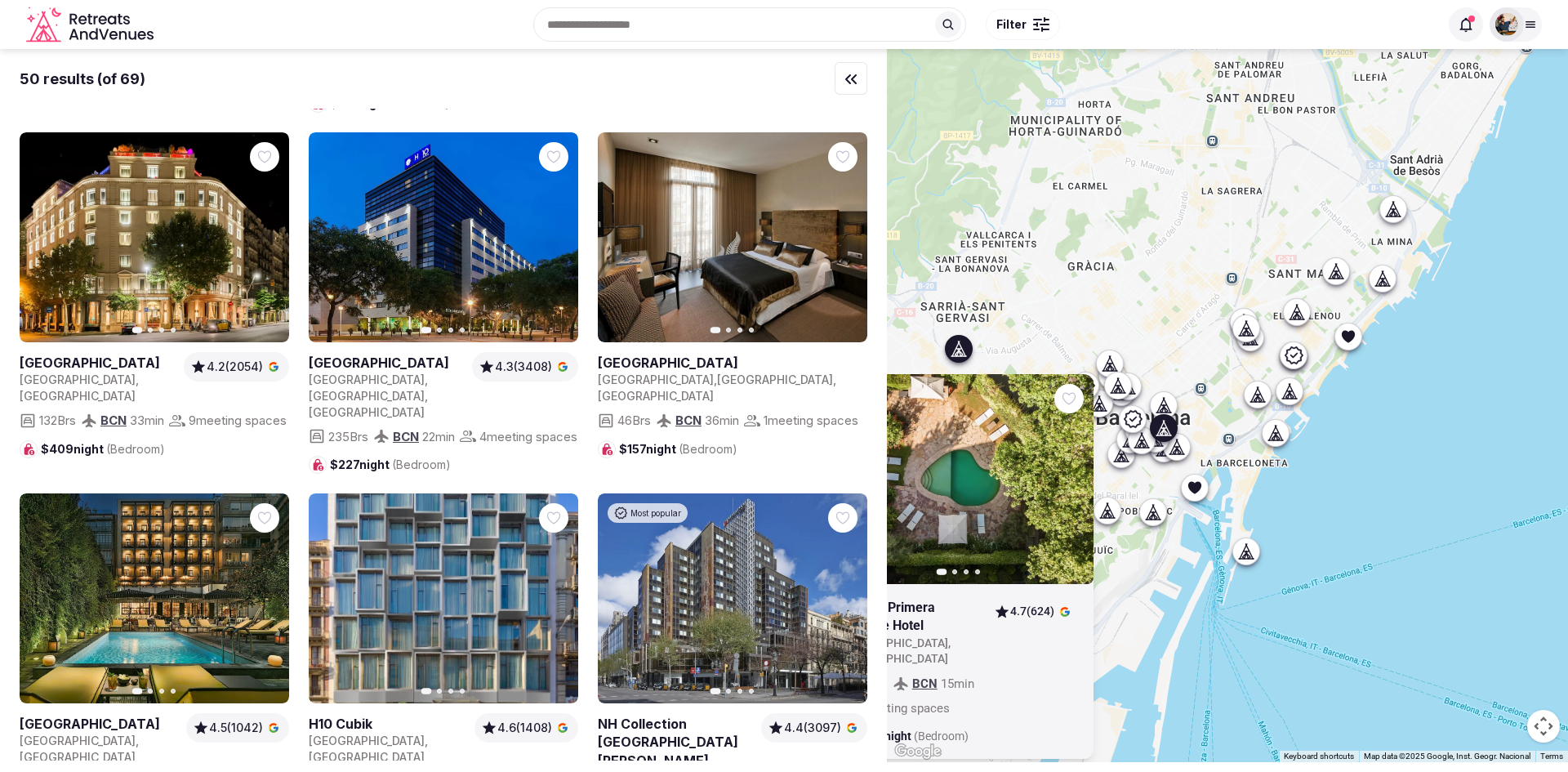
scroll to position [4277, 0]
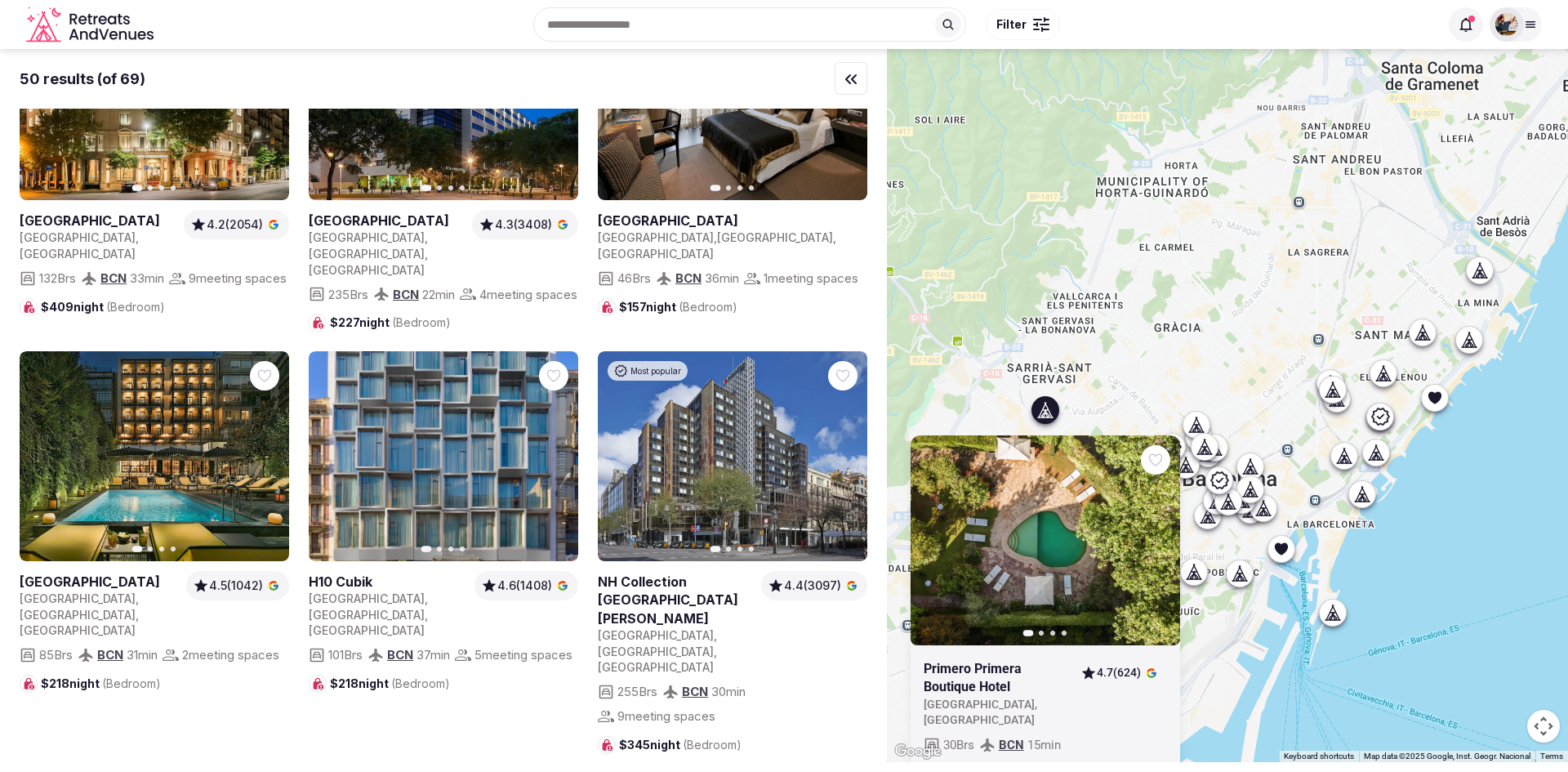
drag, startPoint x: 1093, startPoint y: 214, endPoint x: 1274, endPoint y: 356, distance: 230.1
click at [1274, 356] on div "Previous slide Next slide Primero [GEOGRAPHIC_DATA] , [GEOGRAPHIC_DATA] 4.7 (62…" at bounding box center [1227, 405] width 681 height 713
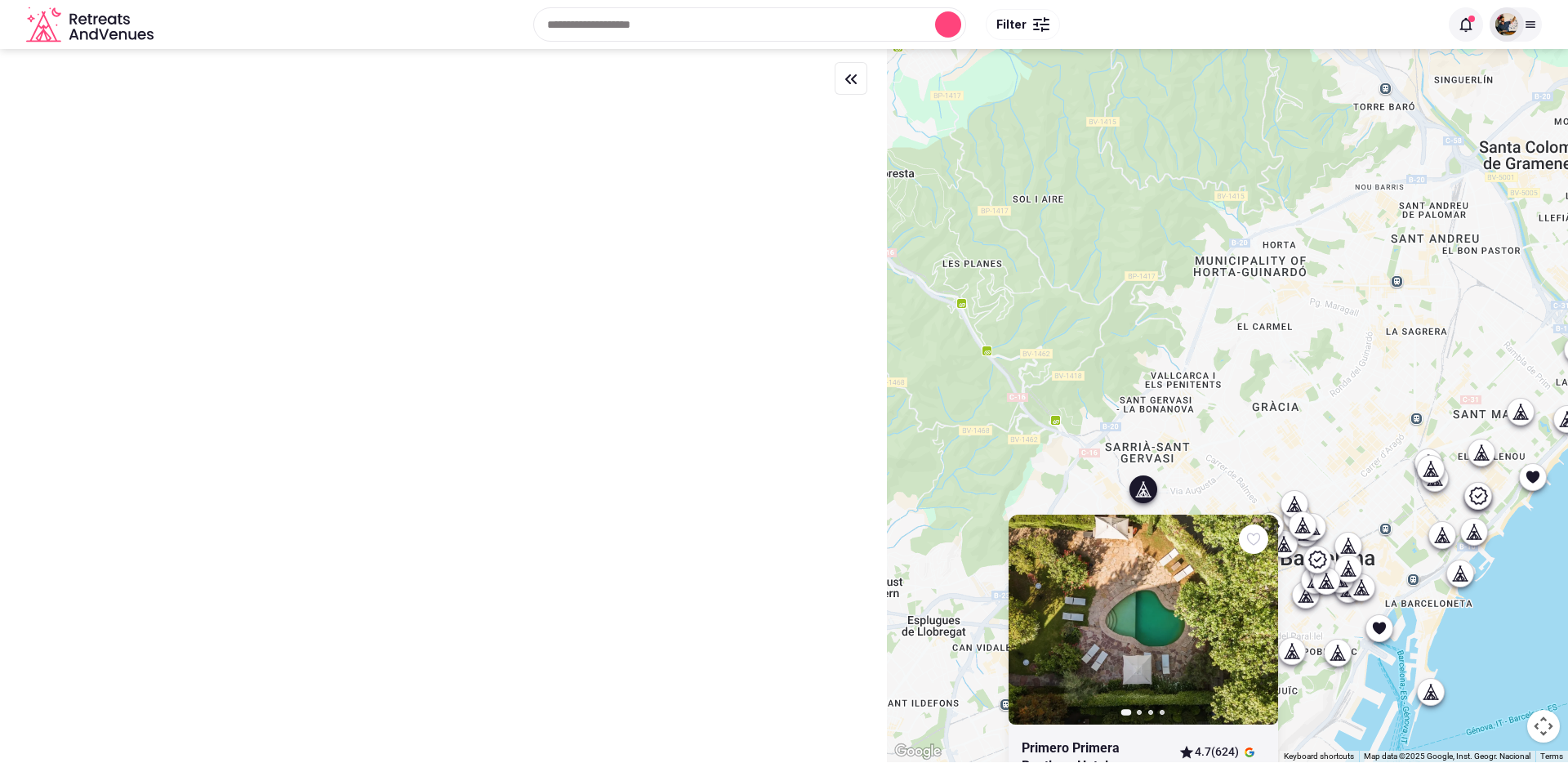
scroll to position [0, 0]
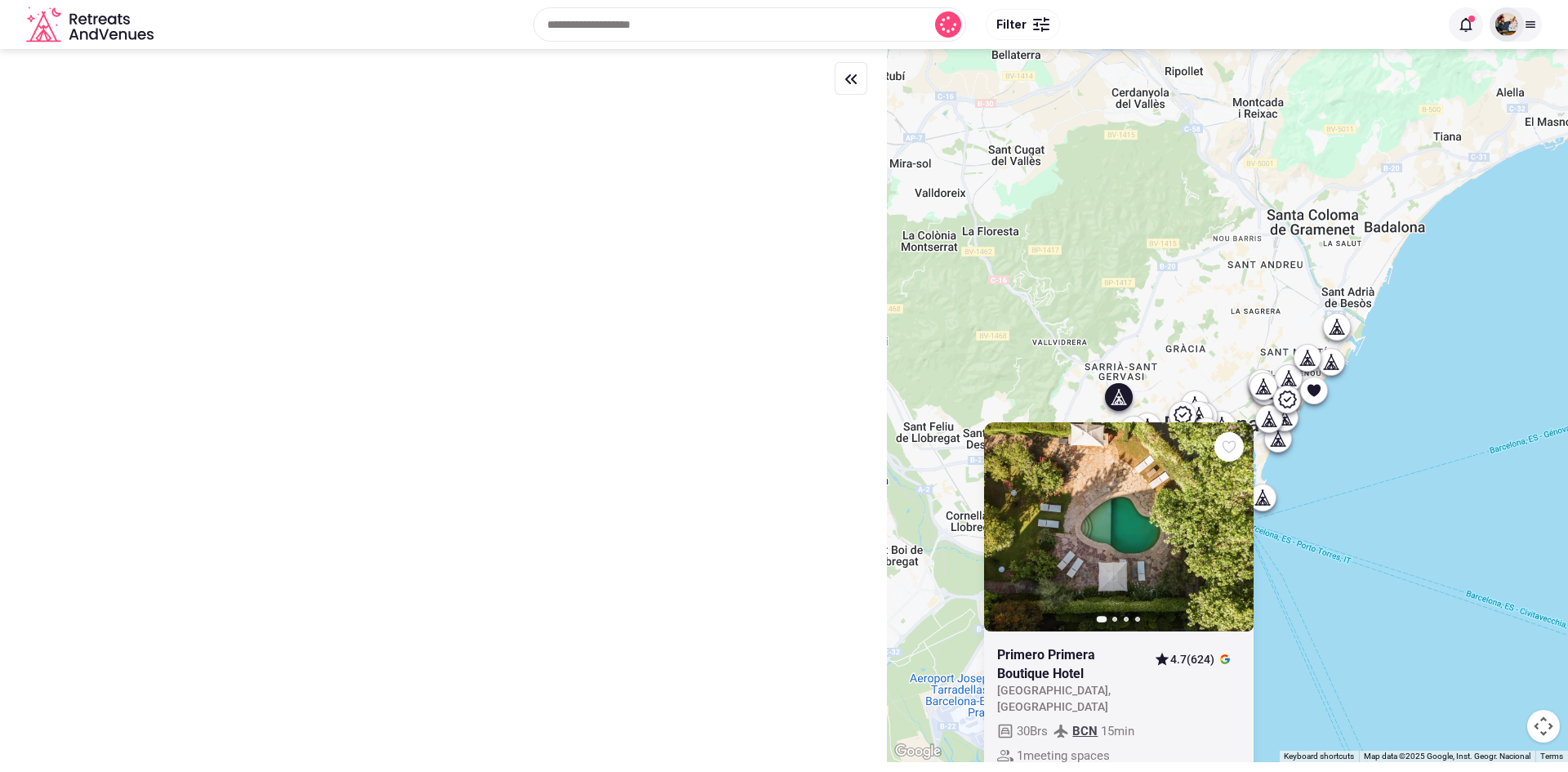
click at [1096, 289] on div "Previous slide Next slide Primero [GEOGRAPHIC_DATA] , [GEOGRAPHIC_DATA] 4.7 (62…" at bounding box center [1227, 405] width 681 height 713
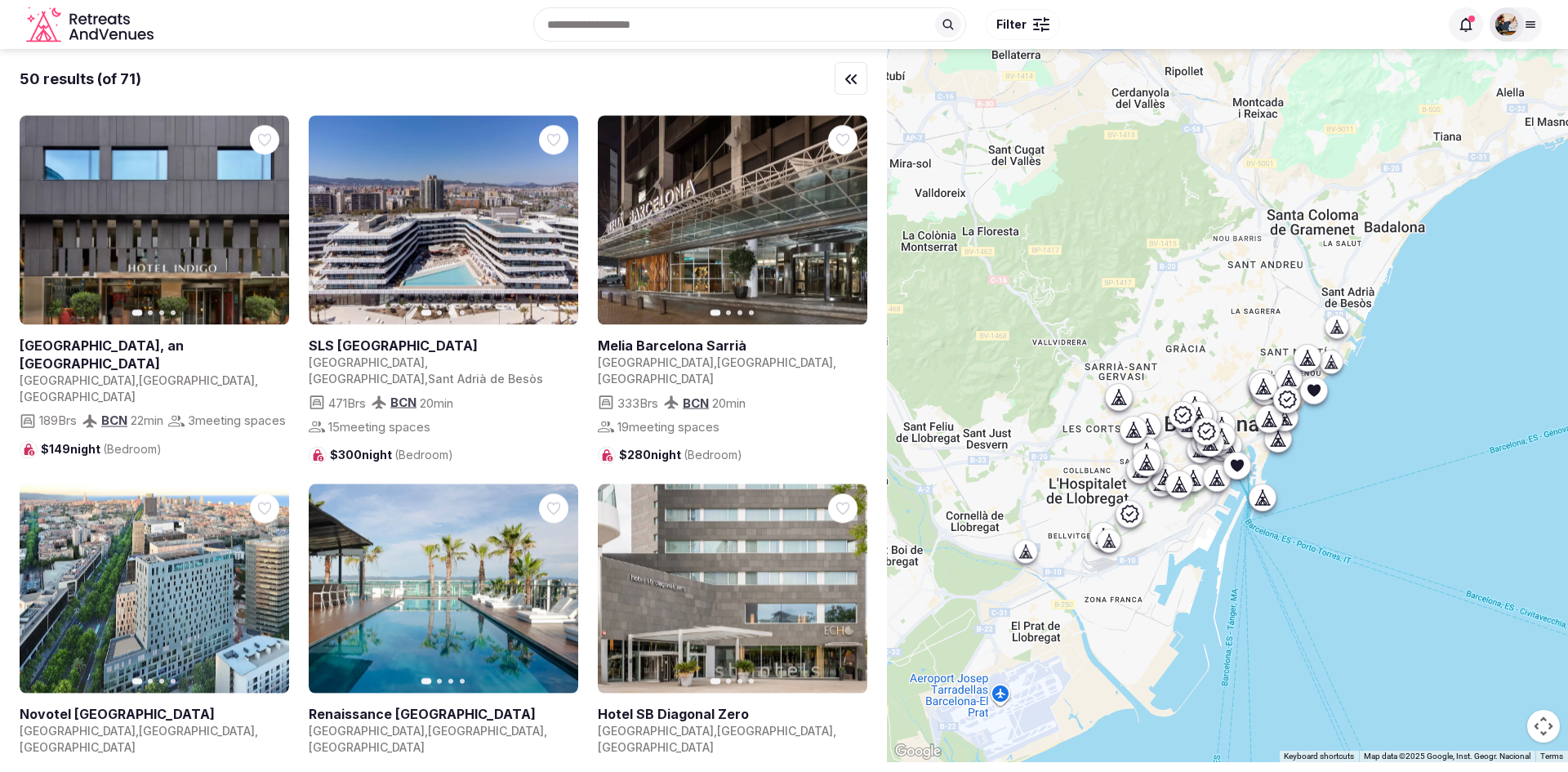
drag, startPoint x: 1045, startPoint y: 282, endPoint x: 1128, endPoint y: 329, distance: 95.4
click at [1128, 329] on div at bounding box center [1227, 405] width 681 height 713
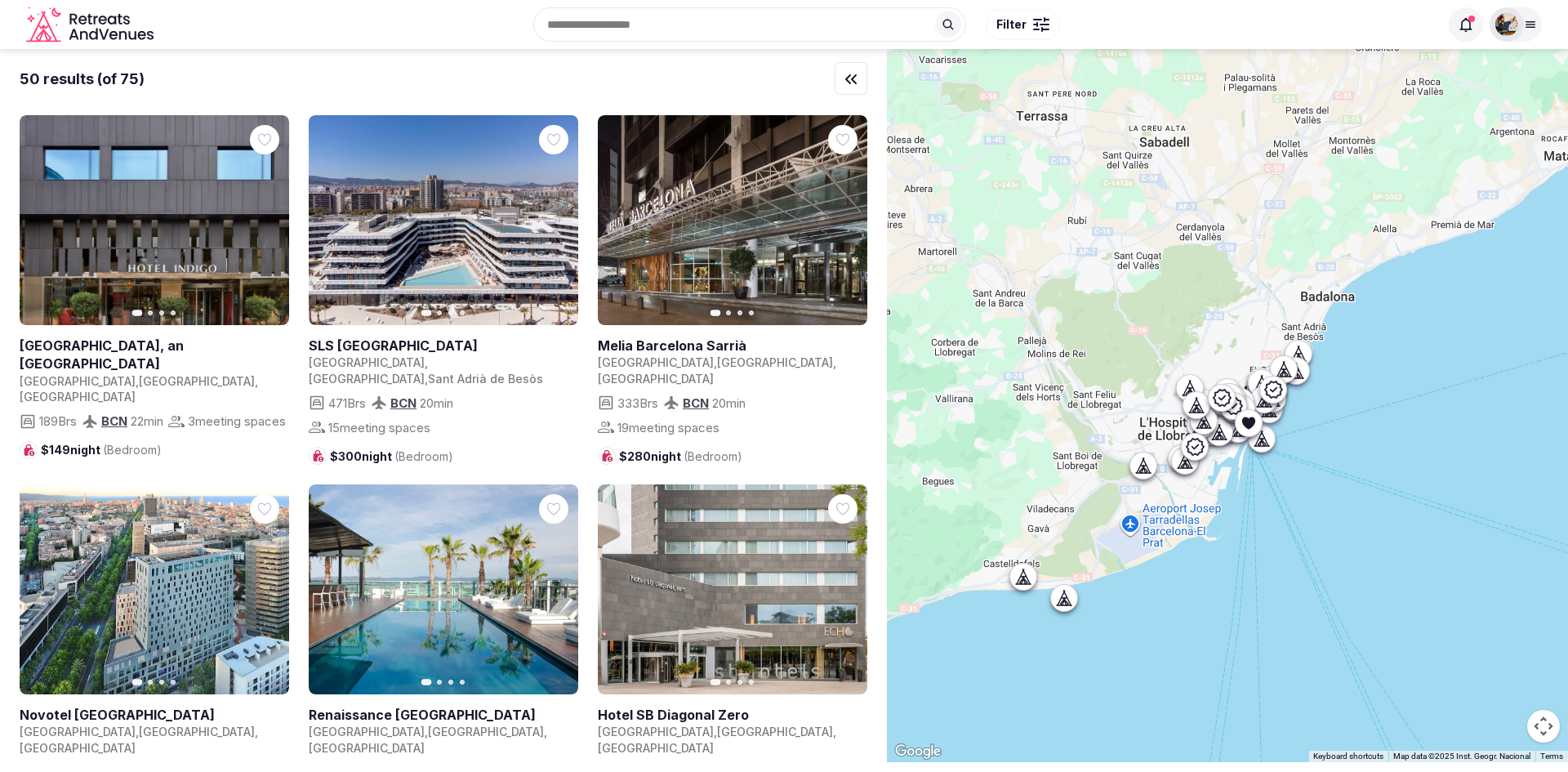
drag, startPoint x: 1084, startPoint y: 193, endPoint x: 1173, endPoint y: 339, distance: 171.0
click at [1173, 339] on div at bounding box center [1227, 405] width 681 height 713
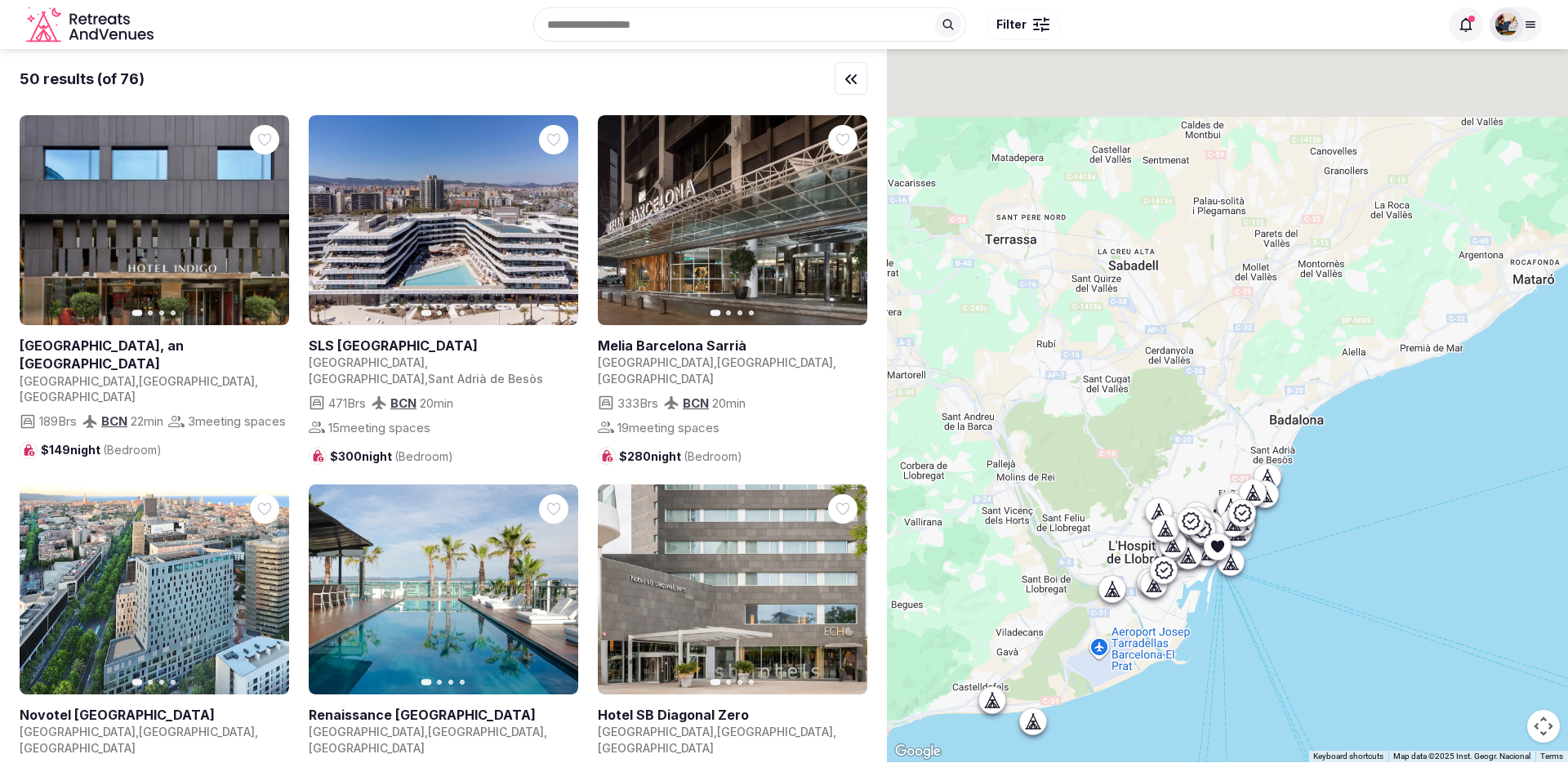
drag, startPoint x: 1162, startPoint y: 276, endPoint x: 1113, endPoint y: 380, distance: 115.0
click at [1113, 380] on div at bounding box center [1227, 405] width 681 height 713
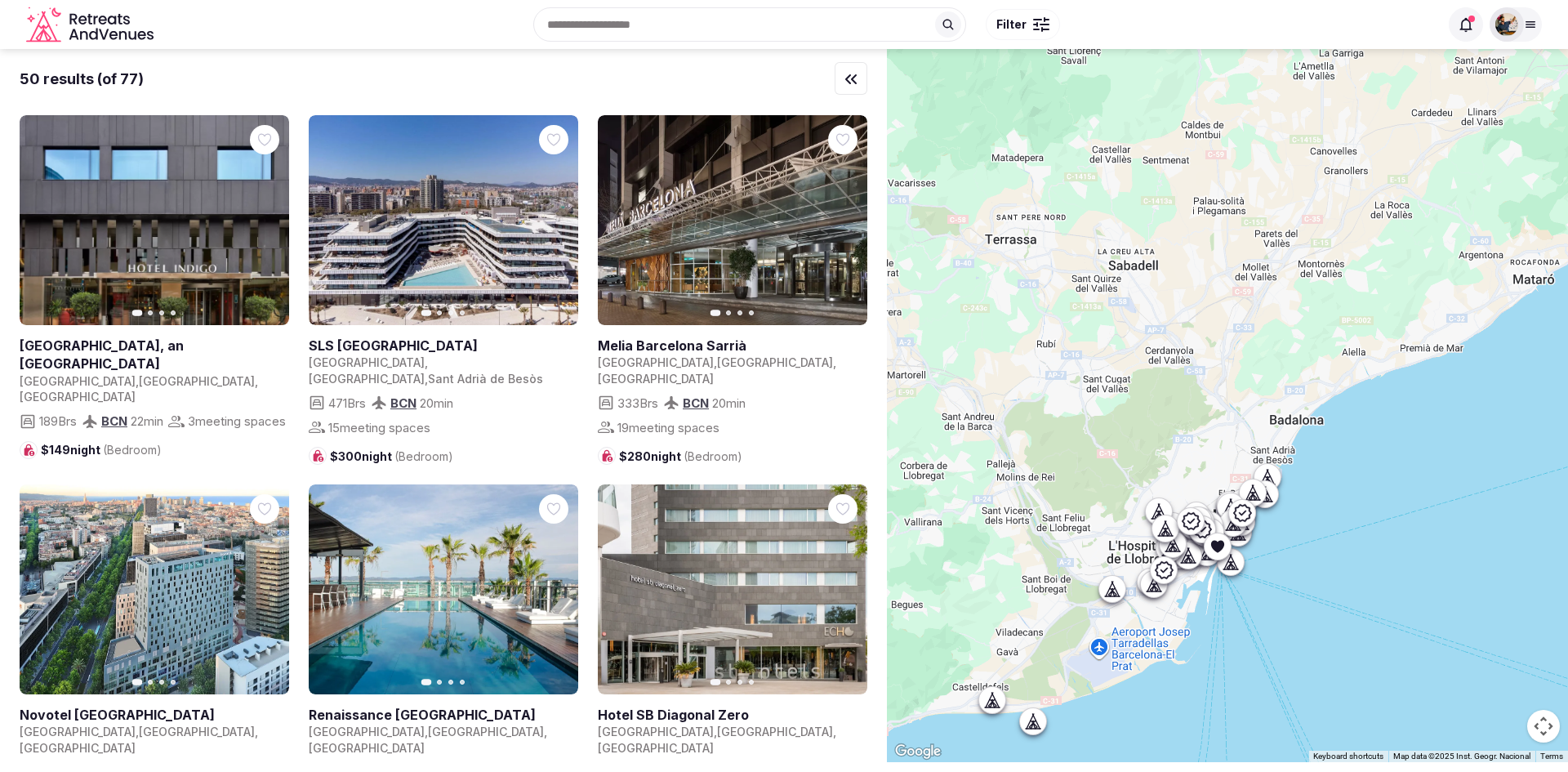
drag, startPoint x: 1045, startPoint y: 254, endPoint x: 1088, endPoint y: 273, distance: 47.0
click at [1088, 273] on div at bounding box center [1227, 405] width 681 height 713
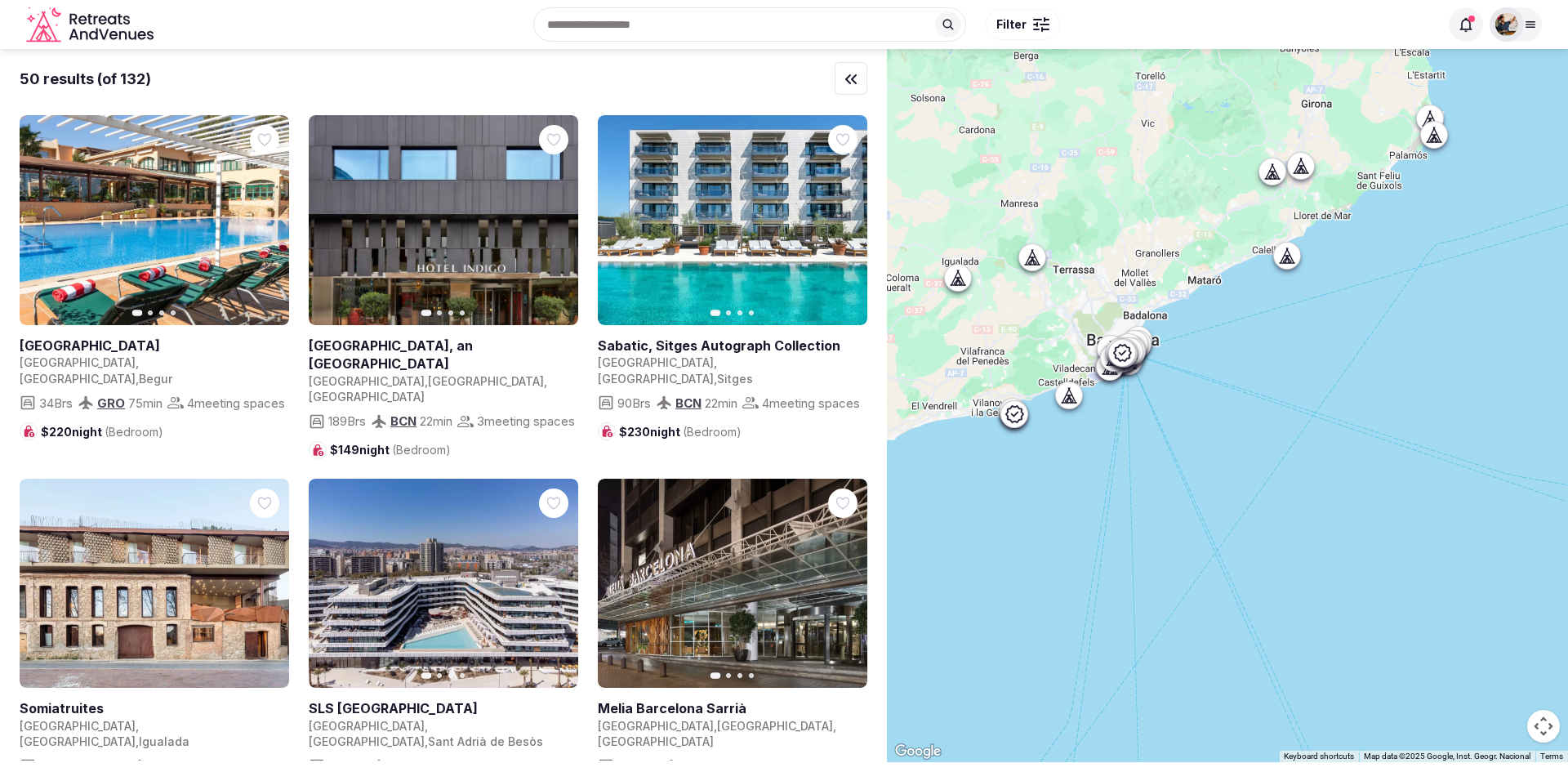
click at [1040, 256] on icon at bounding box center [1032, 257] width 17 height 17
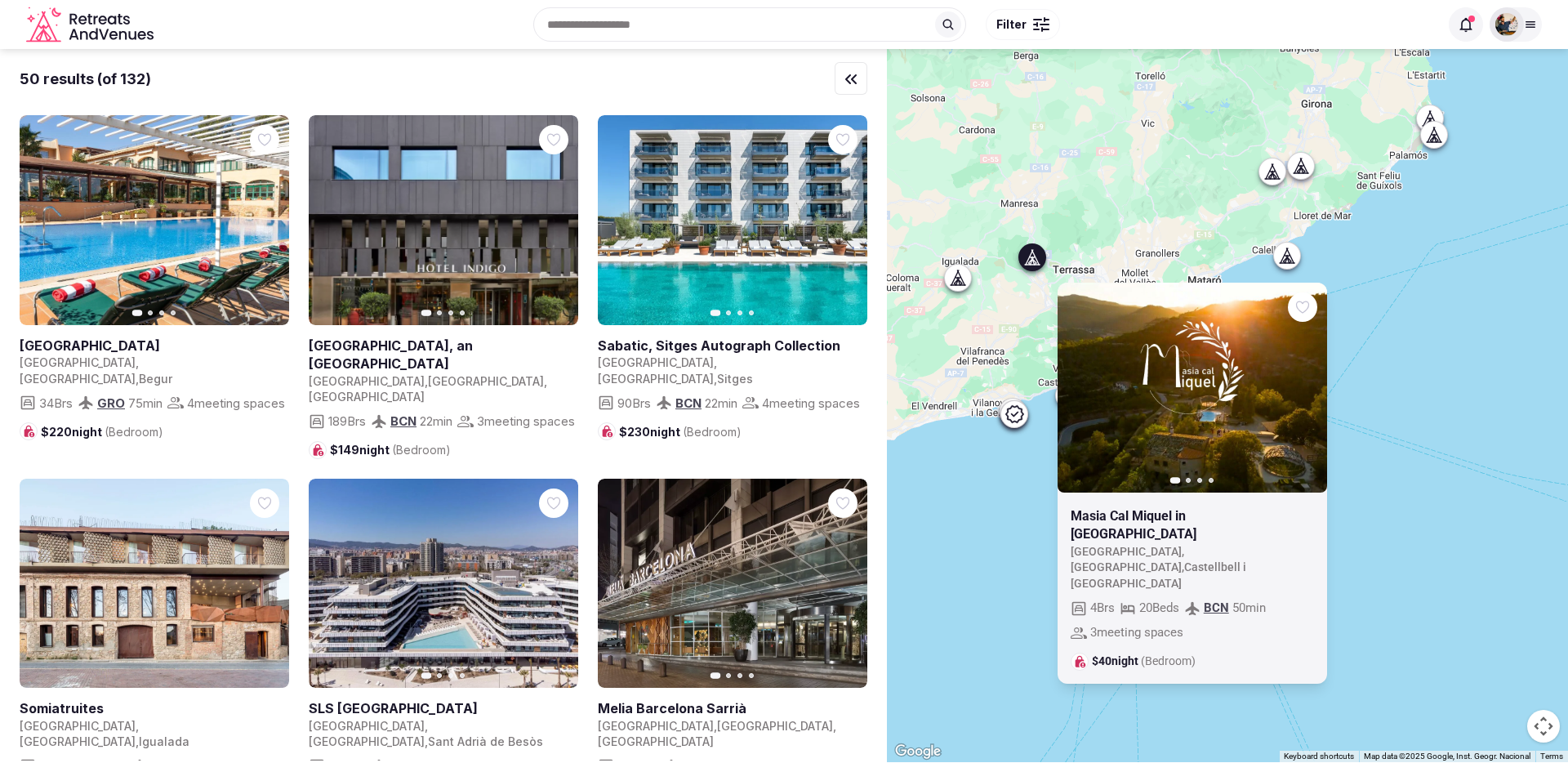
click at [1141, 170] on div "Previous slide Next slide [GEOGRAPHIC_DATA] in [GEOGRAPHIC_DATA] [GEOGRAPHIC_DA…" at bounding box center [1227, 405] width 681 height 713
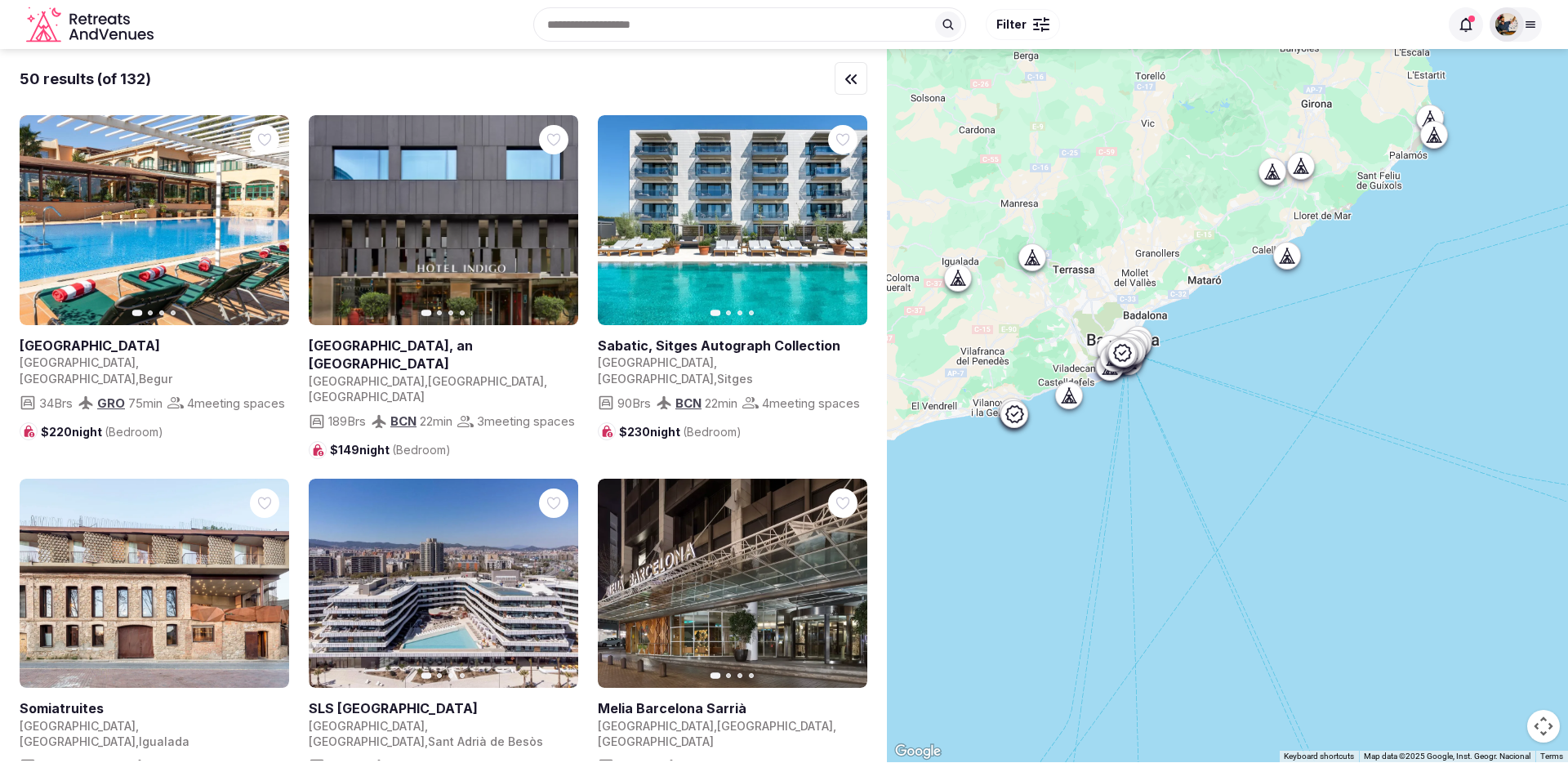
click at [958, 286] on icon at bounding box center [958, 278] width 17 height 17
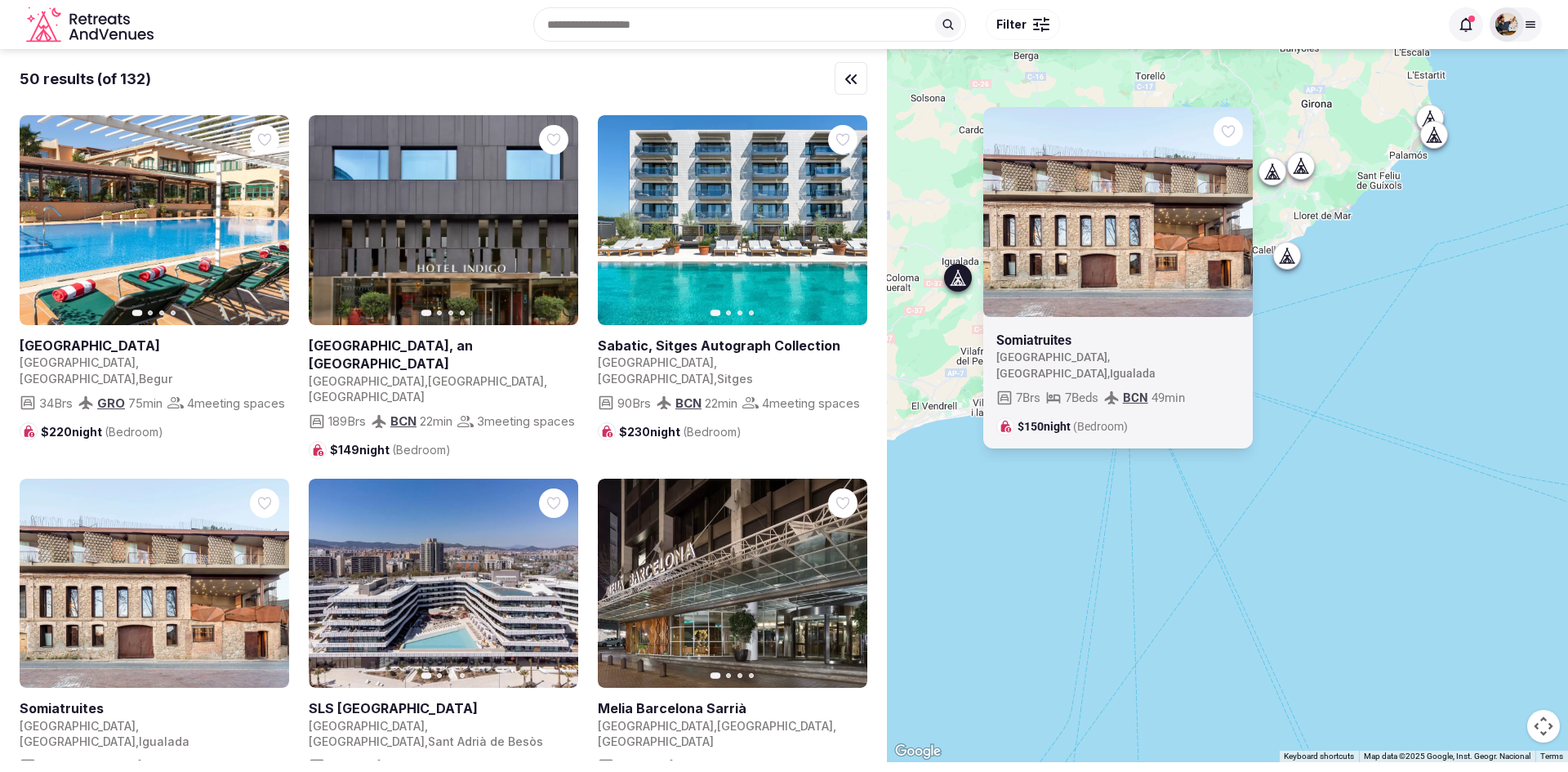
click at [1001, 535] on div "Somiatruites [GEOGRAPHIC_DATA] , [GEOGRAPHIC_DATA] , [GEOGRAPHIC_DATA] 7 Brs 7 …" at bounding box center [1227, 405] width 681 height 713
